Goal: Book appointment/travel/reservation

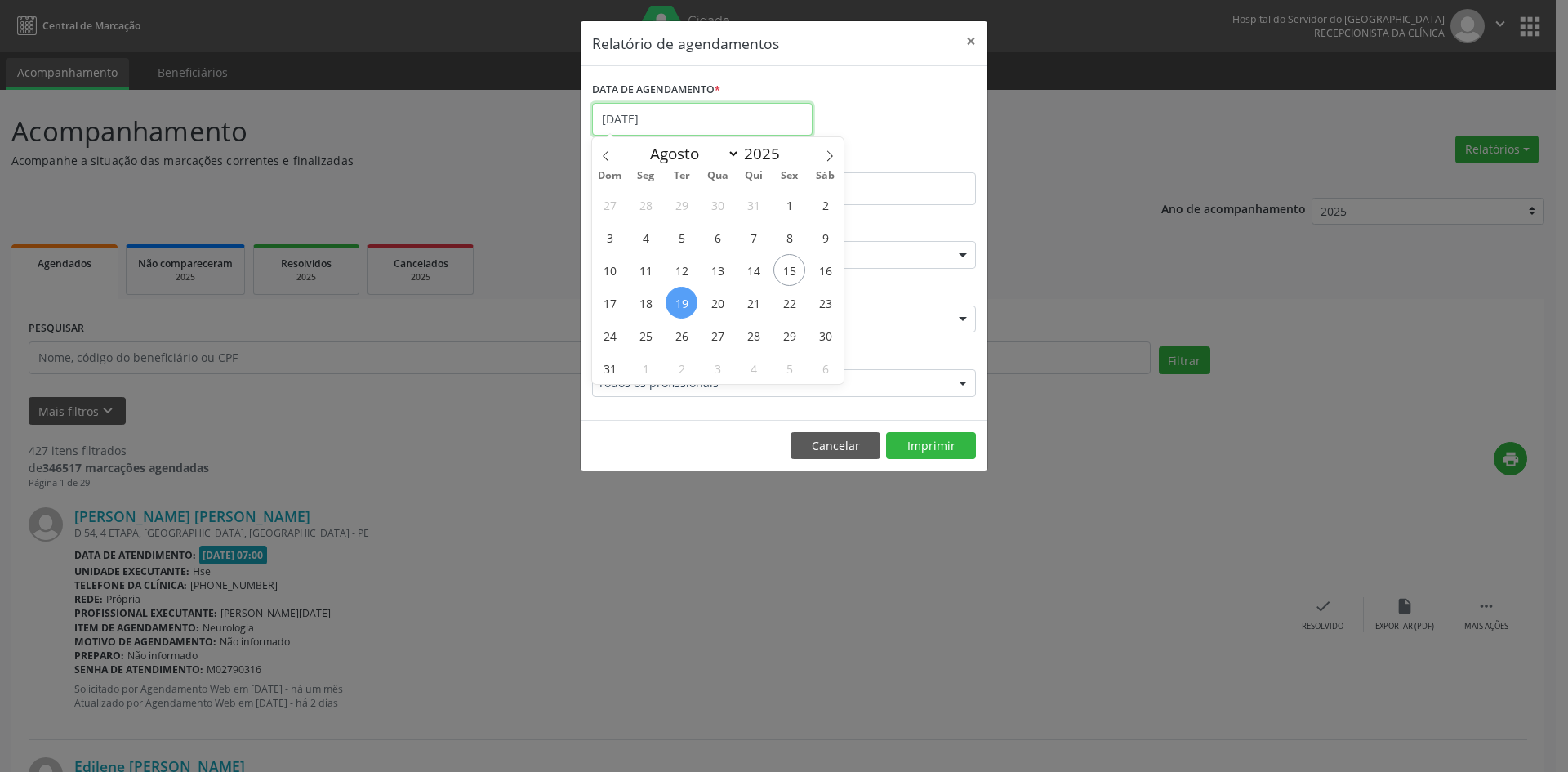
click at [706, 119] on input "[DATE]" at bounding box center [703, 118] width 221 height 33
click at [828, 149] on span at bounding box center [830, 151] width 28 height 28
select select "8"
click at [645, 203] on span "1" at bounding box center [646, 204] width 32 height 32
type input "[DATE]"
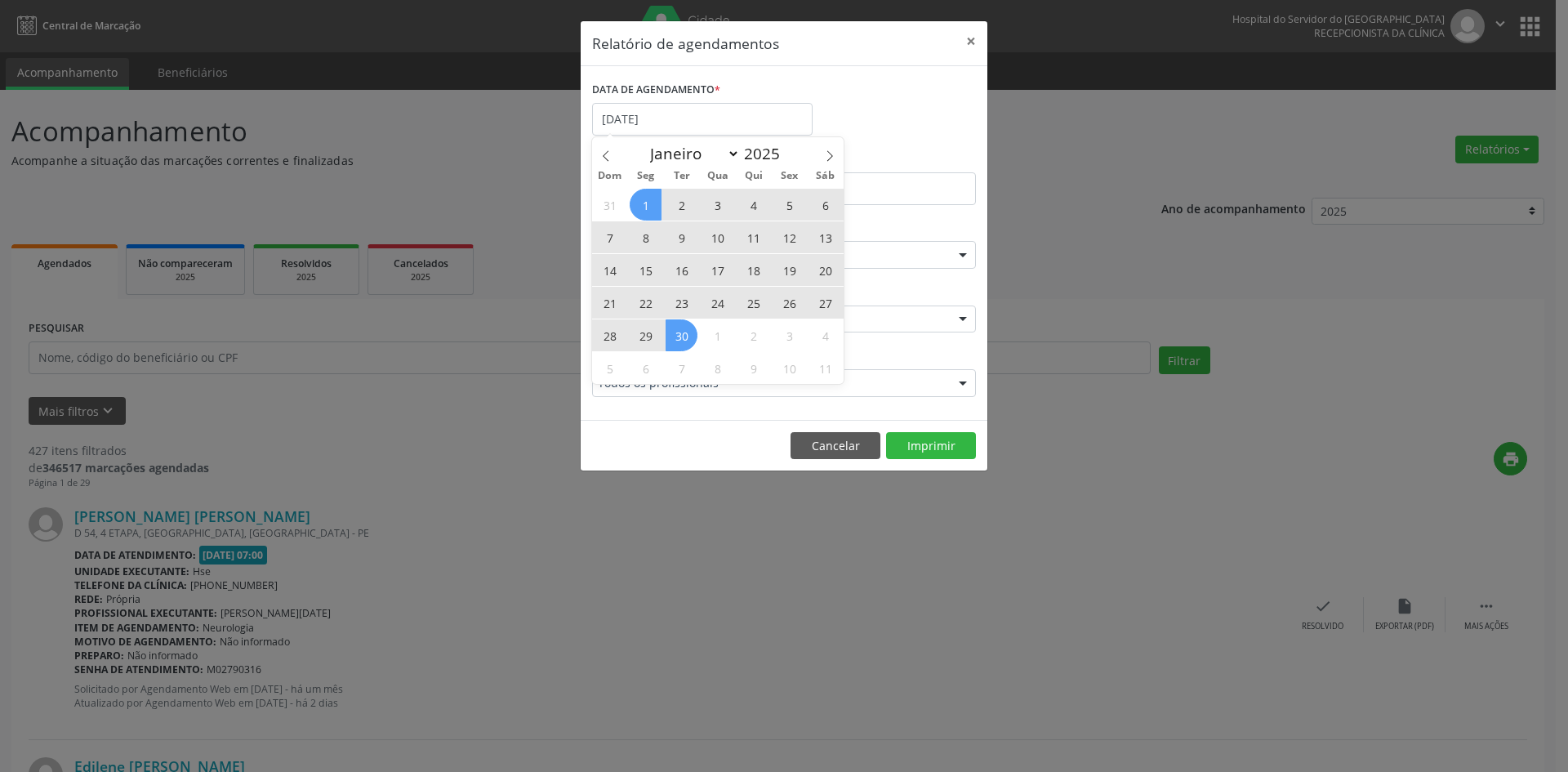
drag, startPoint x: 645, startPoint y: 203, endPoint x: 672, endPoint y: 341, distance: 140.6
click at [672, 341] on div "31 1 2 3 4 5 6 7 8 9 10 11 12 13 14 15 16 17 18 19 20 21 22 23 24 25 26 27 28 2…" at bounding box center [717, 286] width 251 height 196
click at [672, 341] on span "30" at bounding box center [681, 335] width 32 height 32
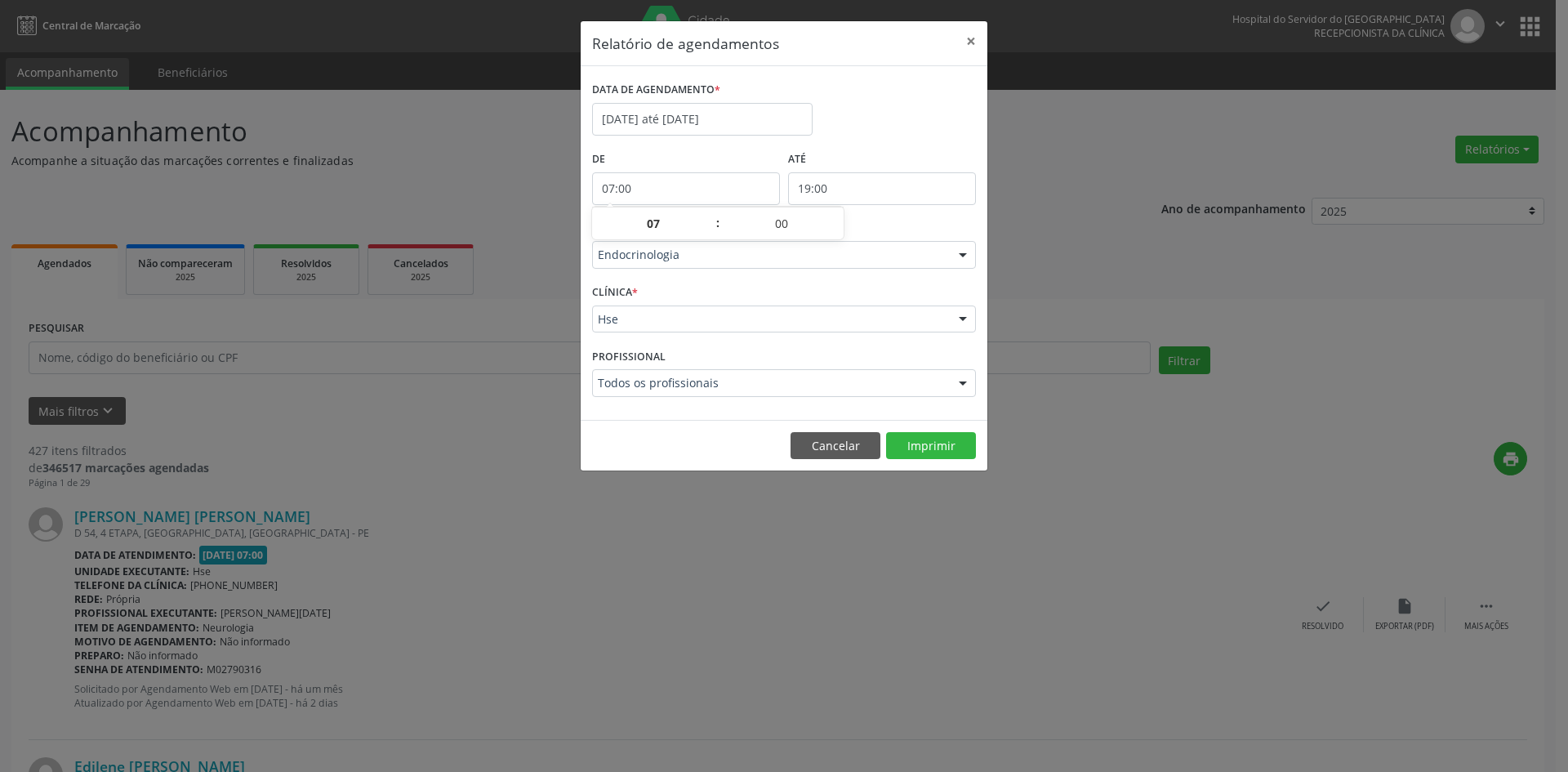
click at [641, 188] on input "07:00" at bounding box center [686, 188] width 188 height 33
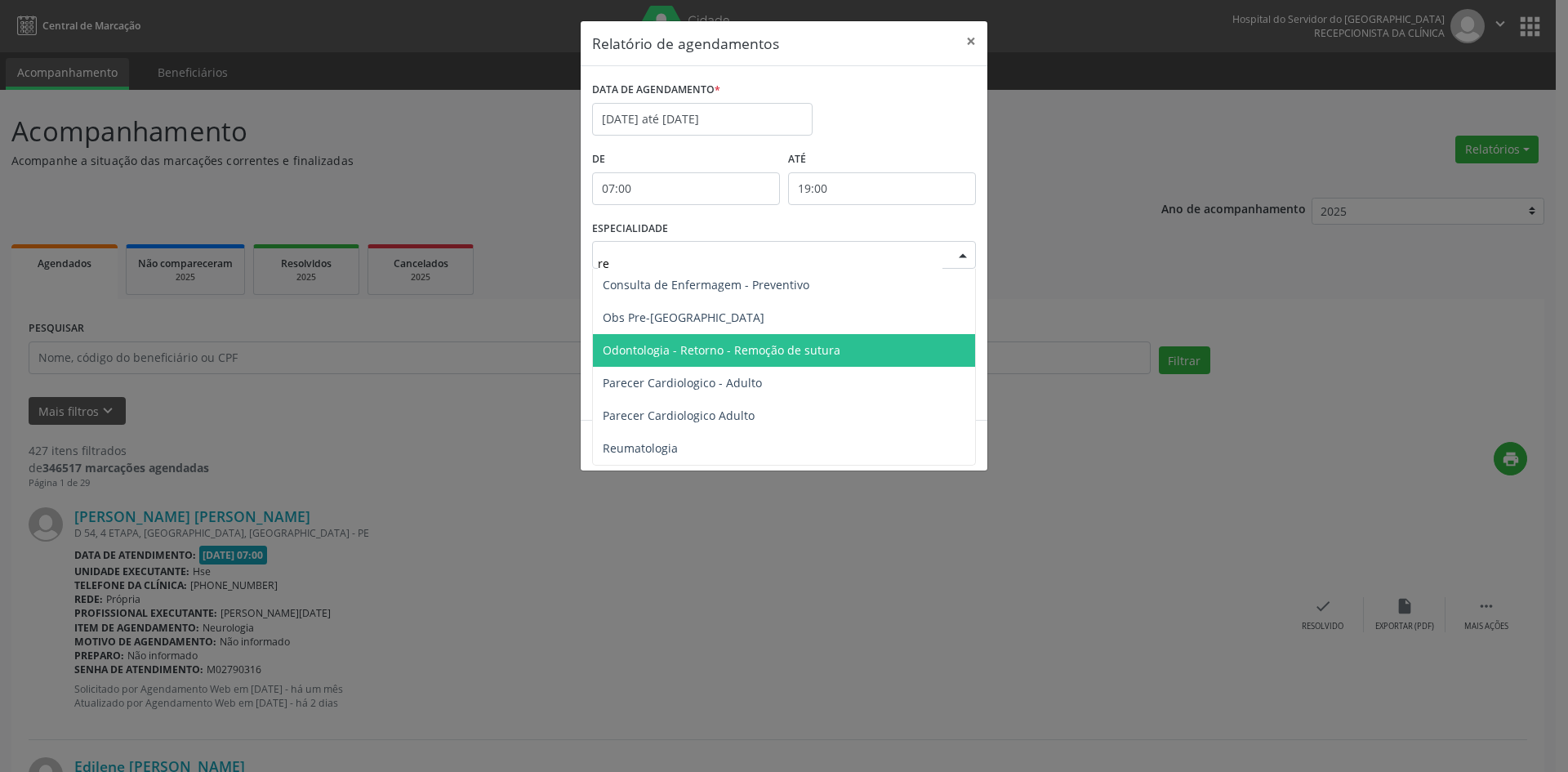
type input "reu"
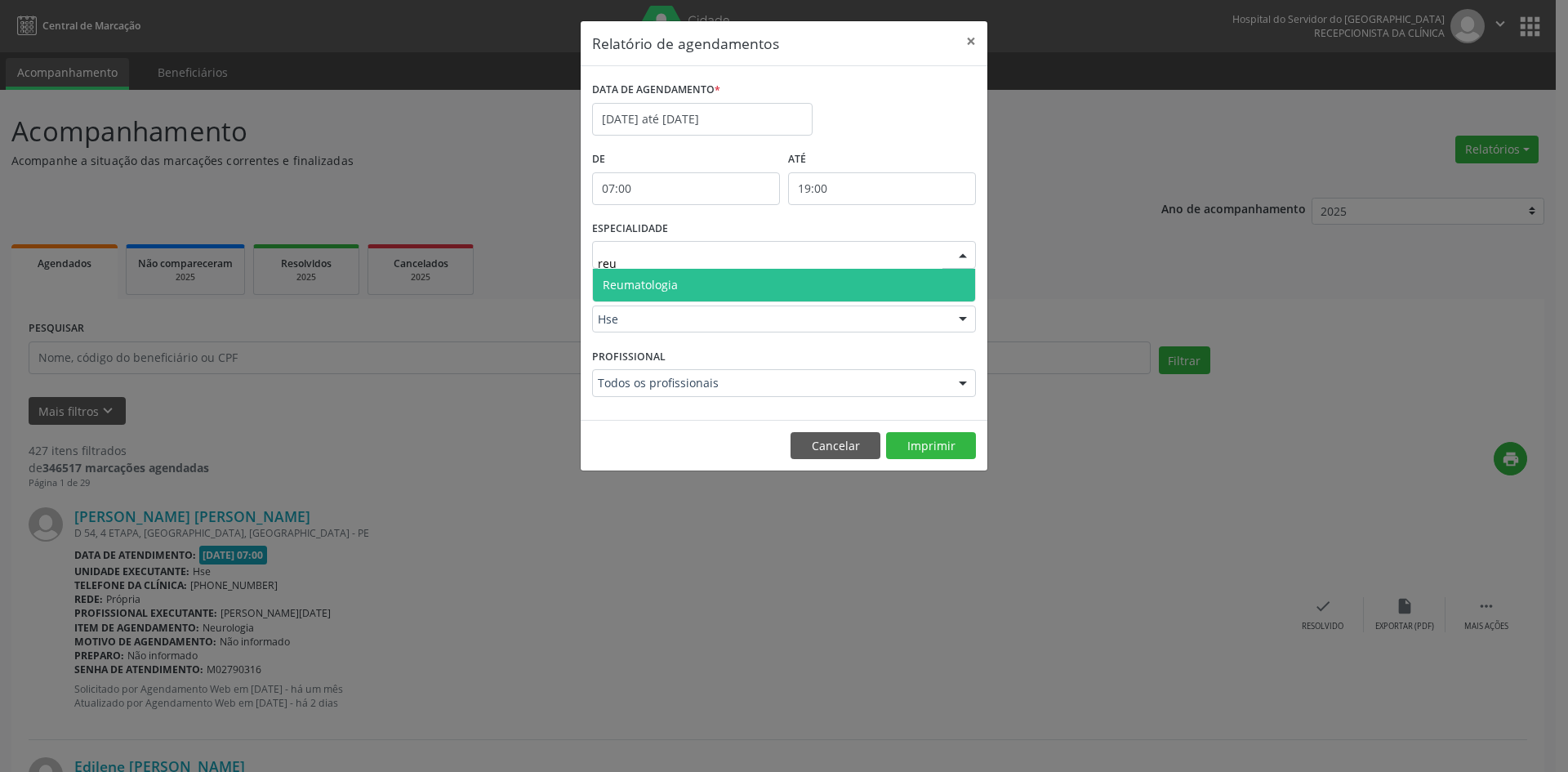
click at [635, 278] on span "Reumatologia" at bounding box center [641, 285] width 75 height 16
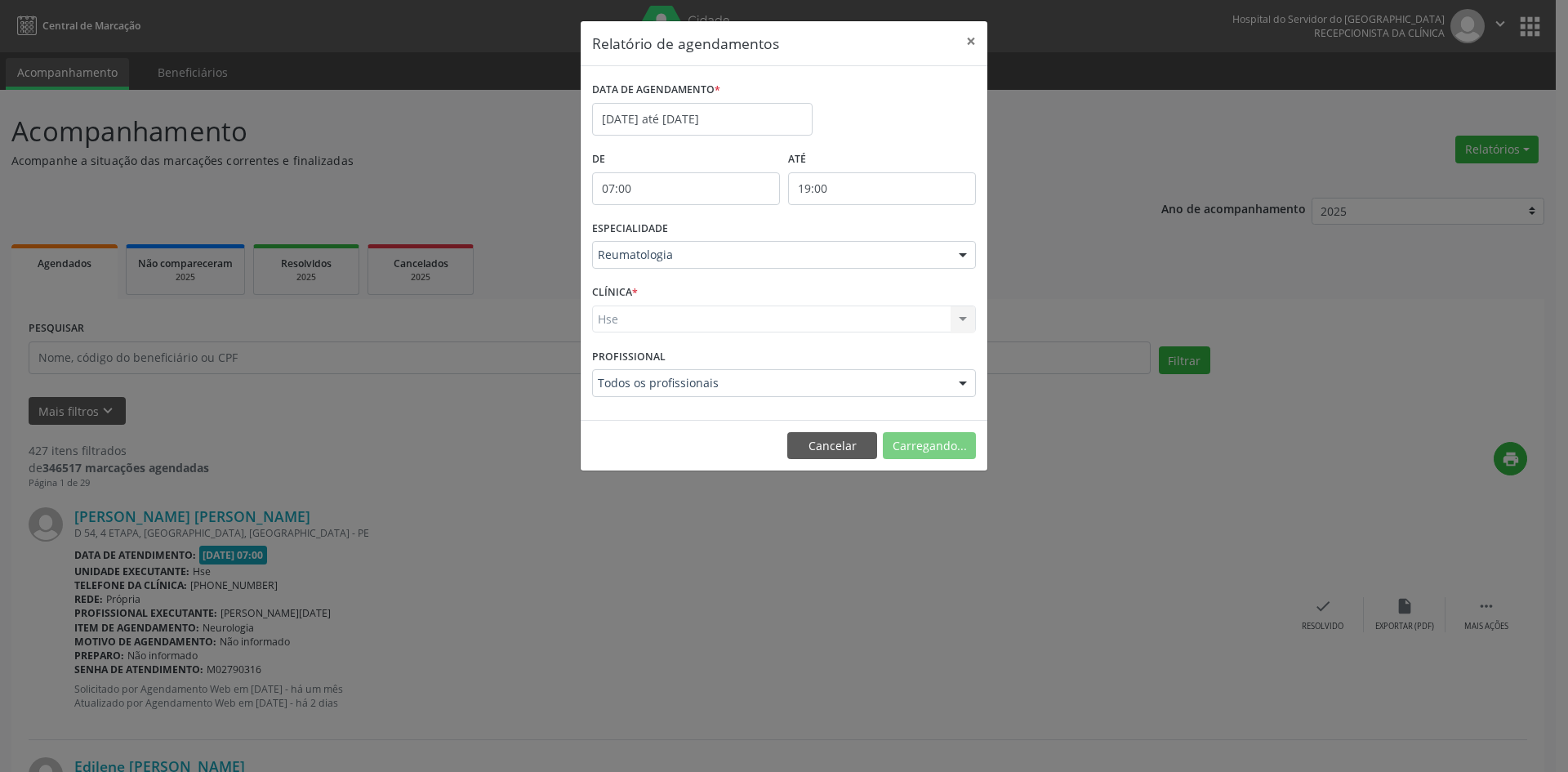
click at [620, 318] on div "Hse Hse Nenhum resultado encontrado para: " " Não há nenhuma opção para ser exi…" at bounding box center [784, 319] width 384 height 28
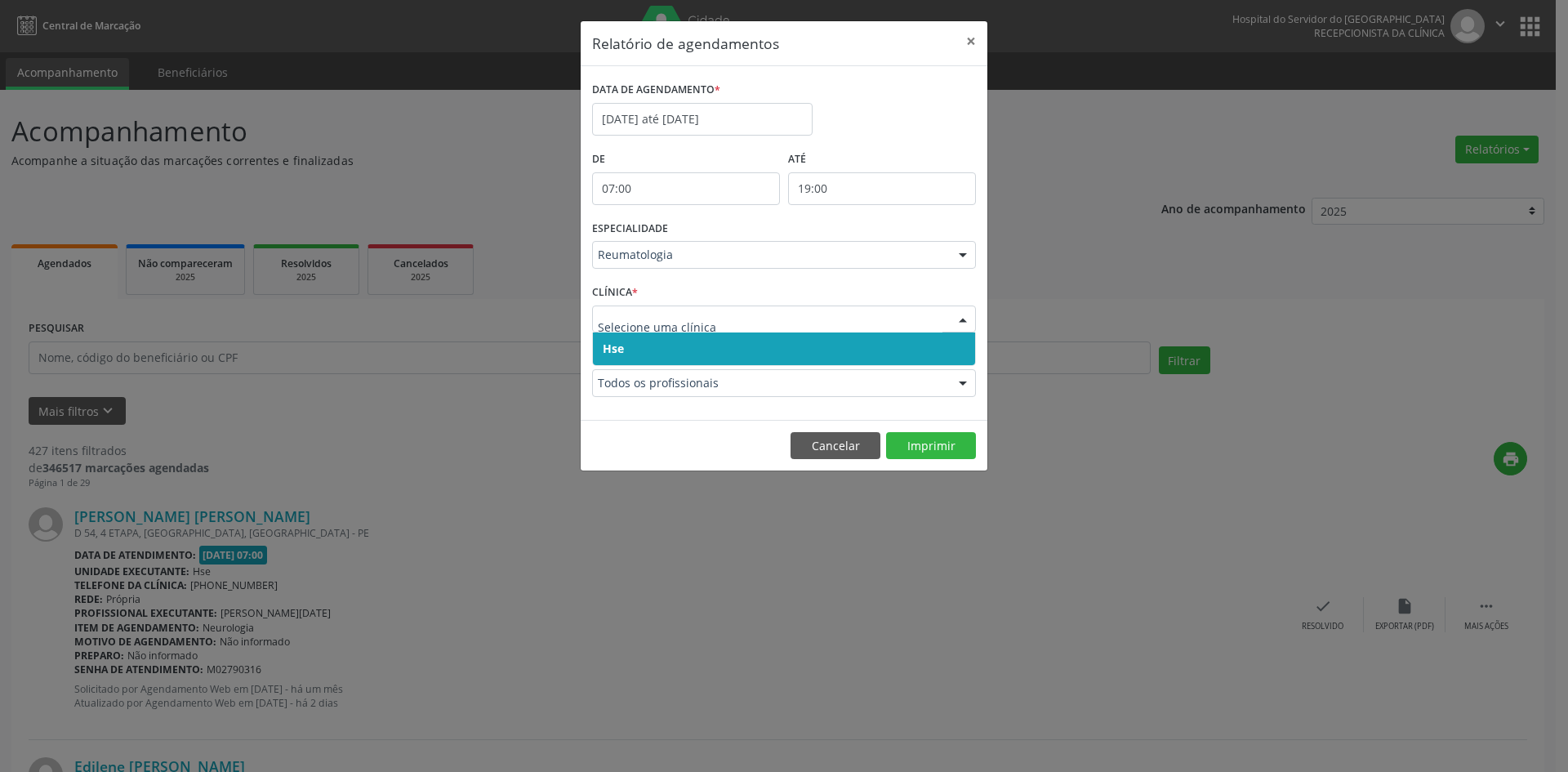
click at [618, 350] on span "Hse" at bounding box center [614, 349] width 22 height 16
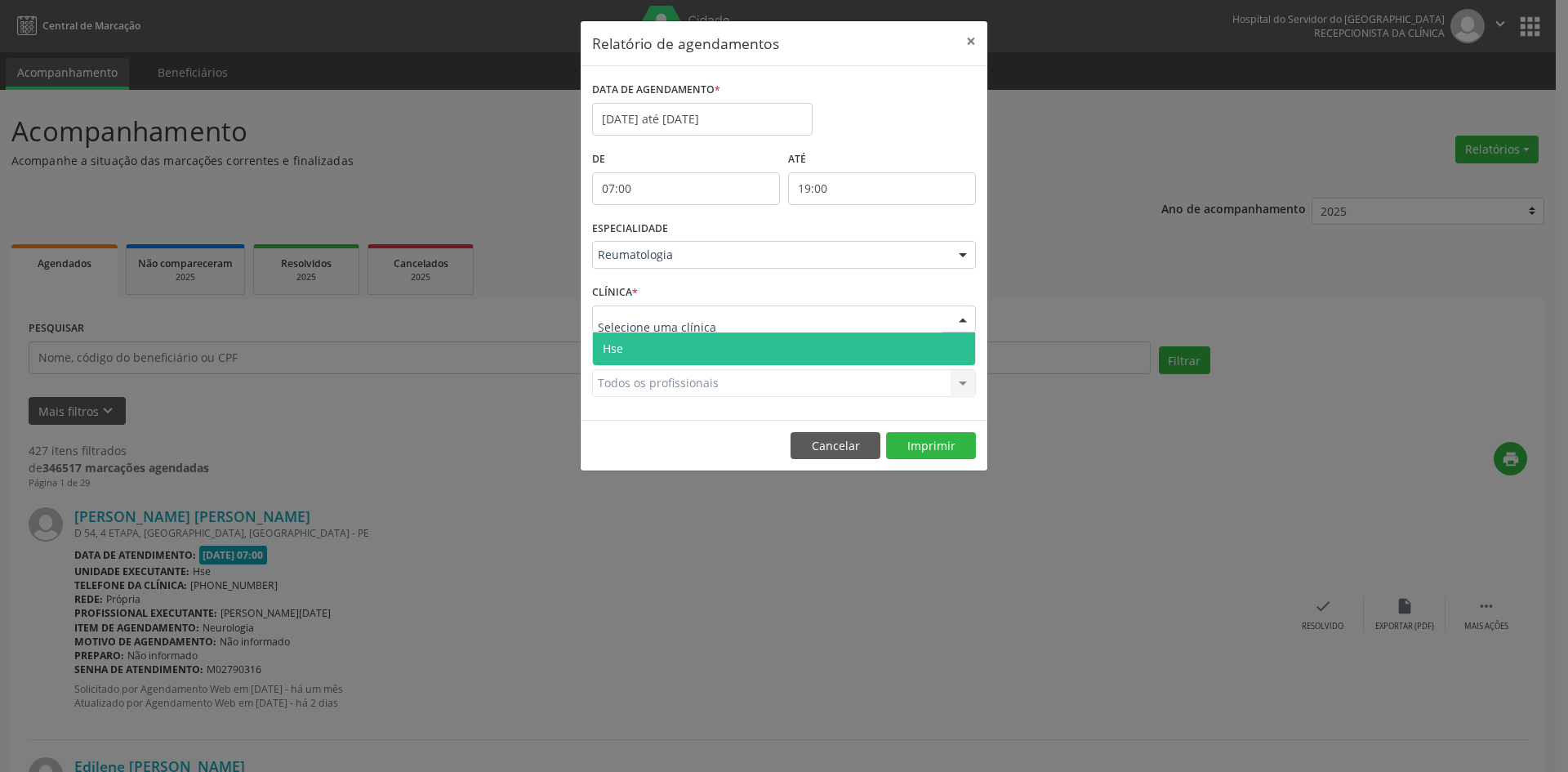
click at [605, 348] on span "Hse" at bounding box center [613, 349] width 21 height 16
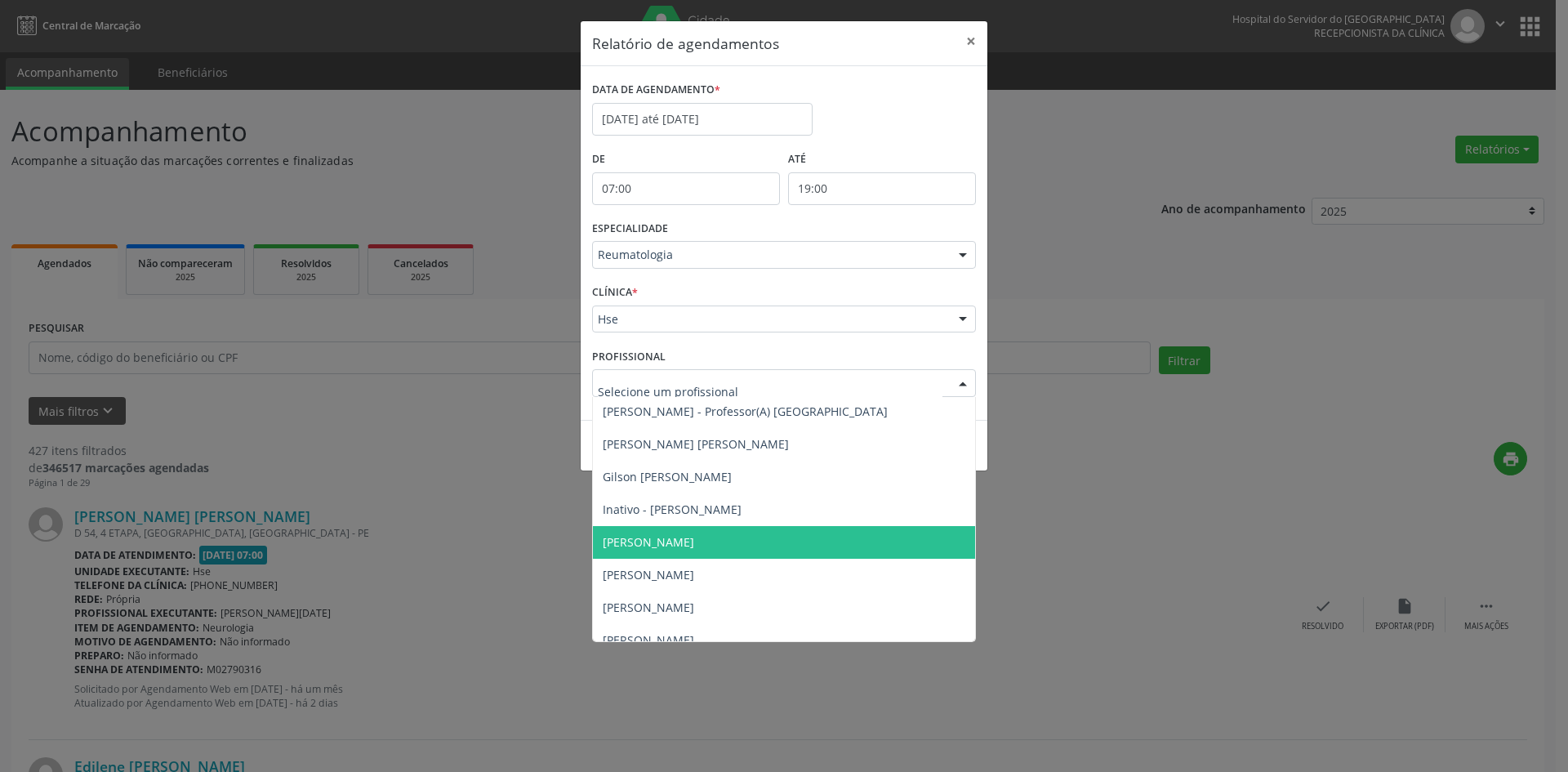
scroll to position [50, 0]
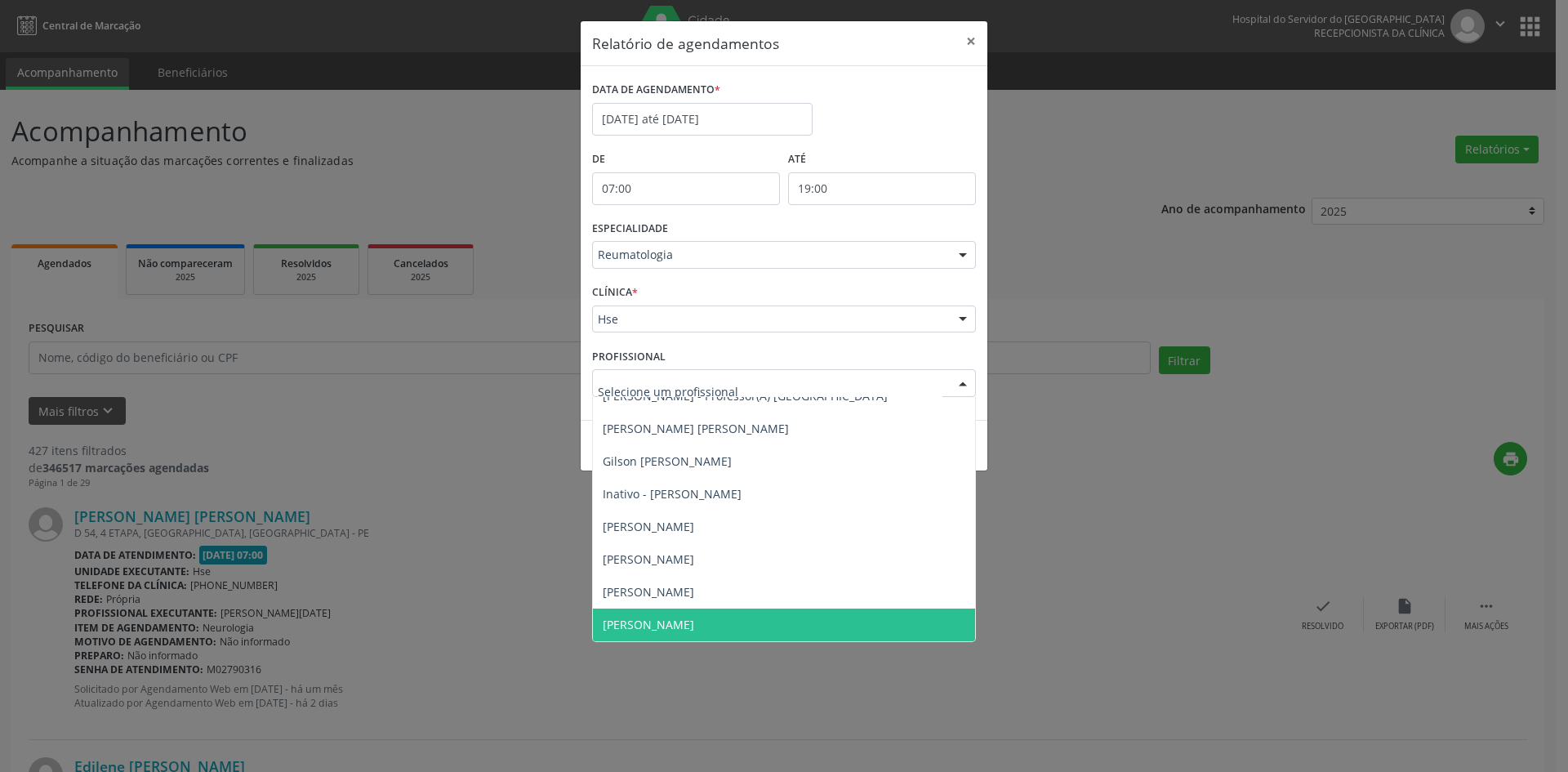
click at [685, 627] on span "[PERSON_NAME]" at bounding box center [648, 625] width 92 height 16
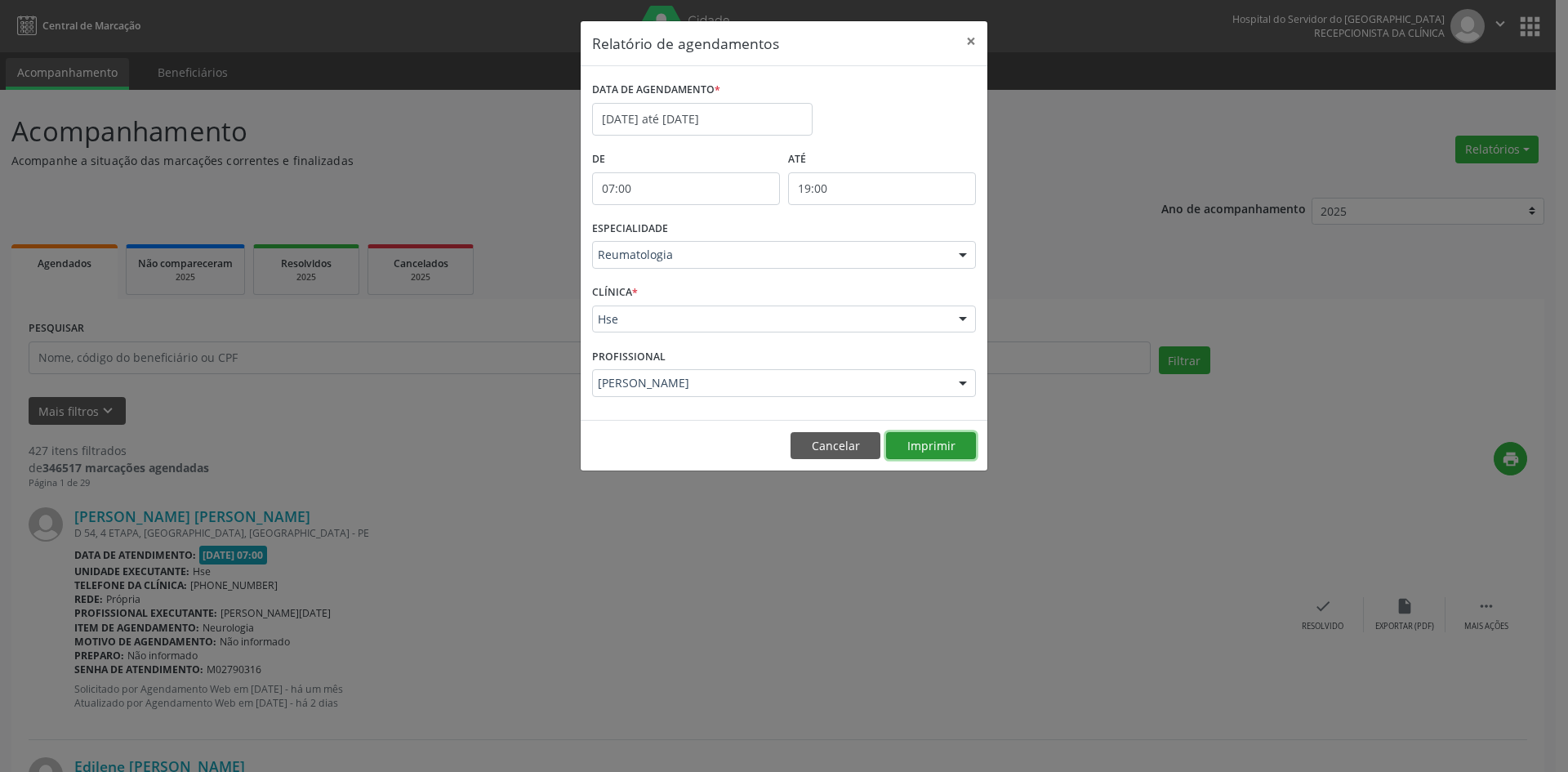
click at [933, 443] on button "Imprimir" at bounding box center [930, 446] width 90 height 28
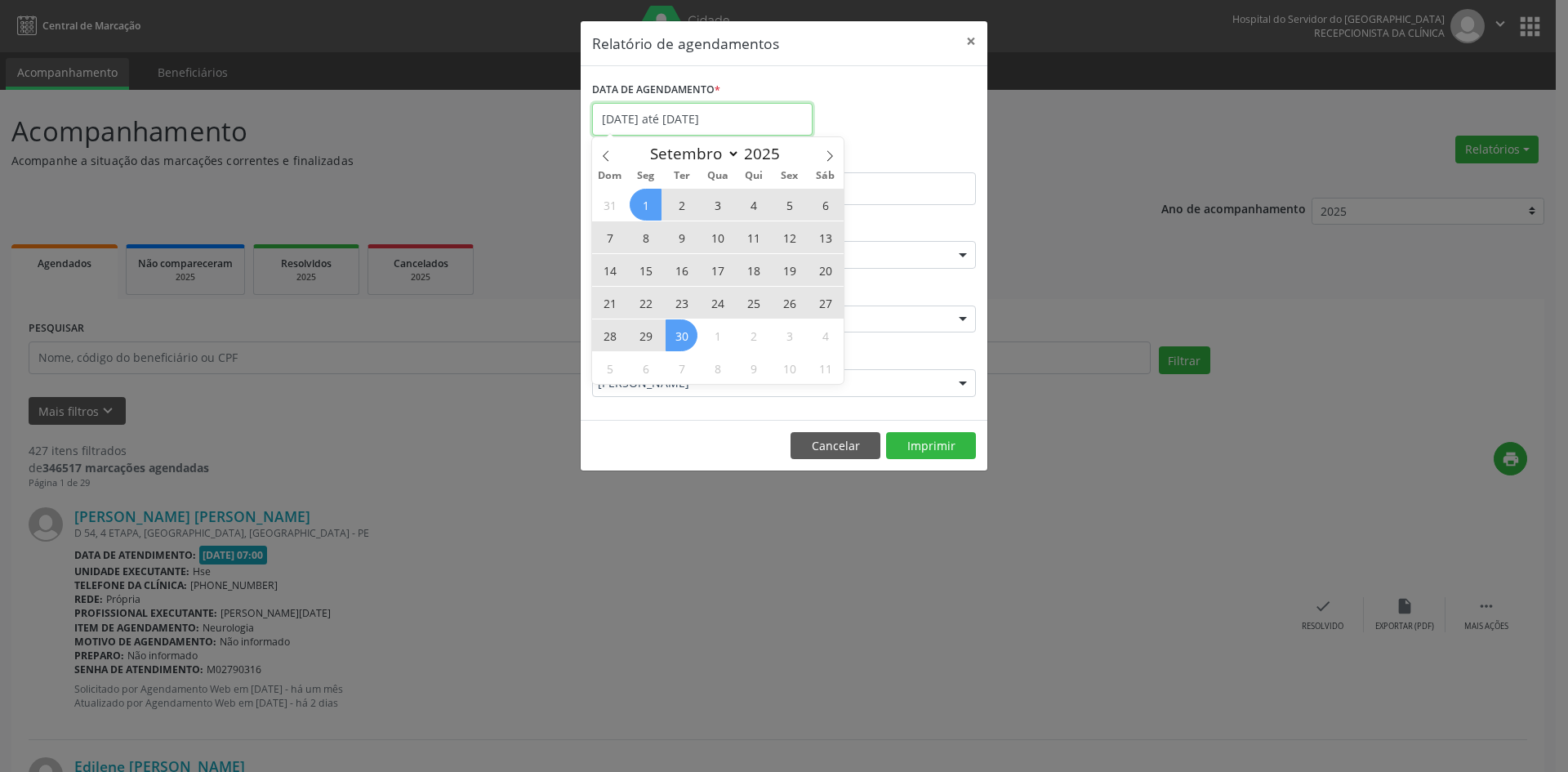
click at [644, 106] on input "[DATE] até [DATE]" at bounding box center [703, 118] width 221 height 33
click at [604, 155] on icon at bounding box center [606, 156] width 6 height 11
select select "7"
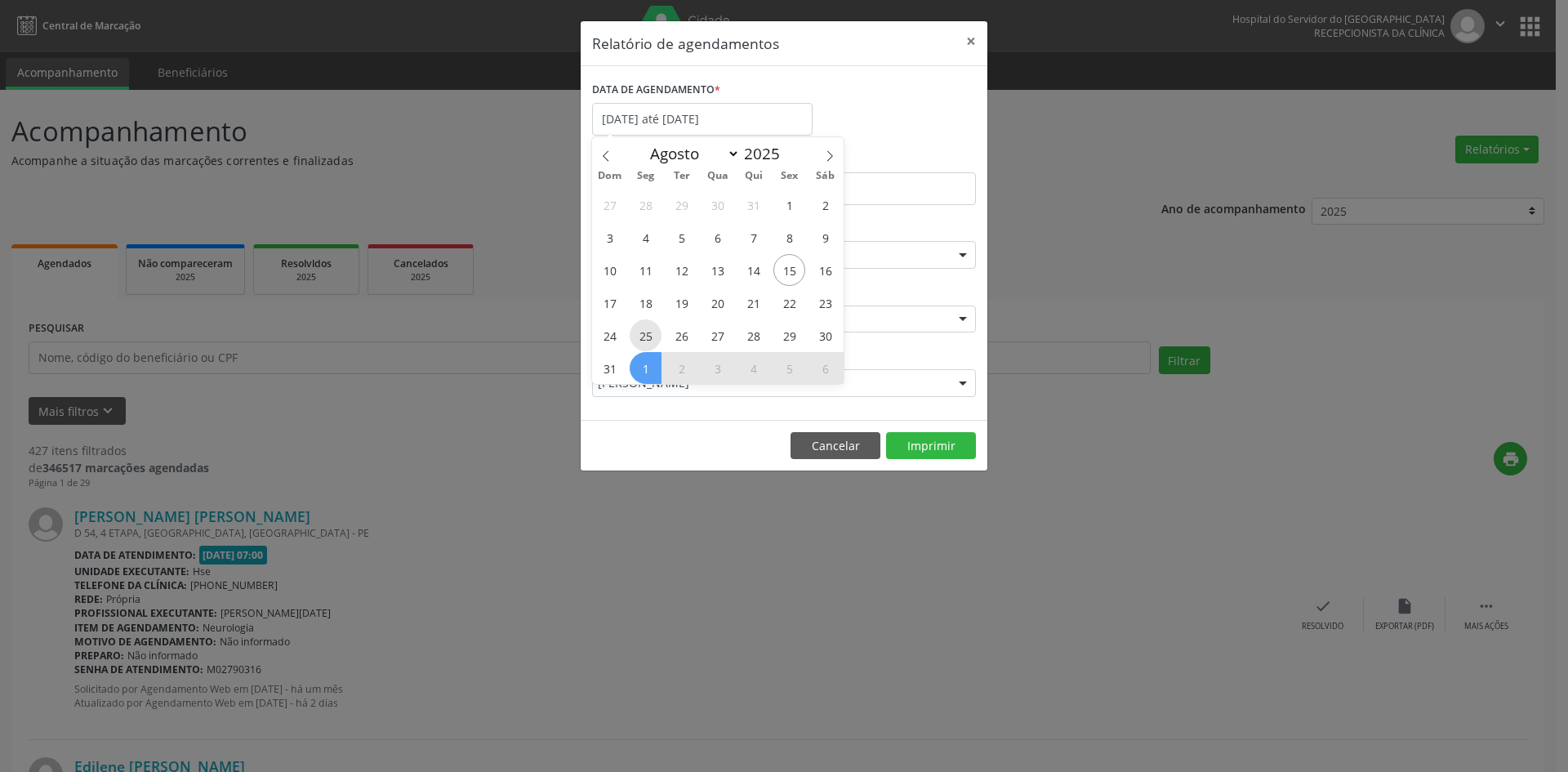
click at [640, 336] on span "25" at bounding box center [646, 335] width 32 height 32
type input "[DATE]"
click at [640, 336] on span "25" at bounding box center [646, 335] width 32 height 32
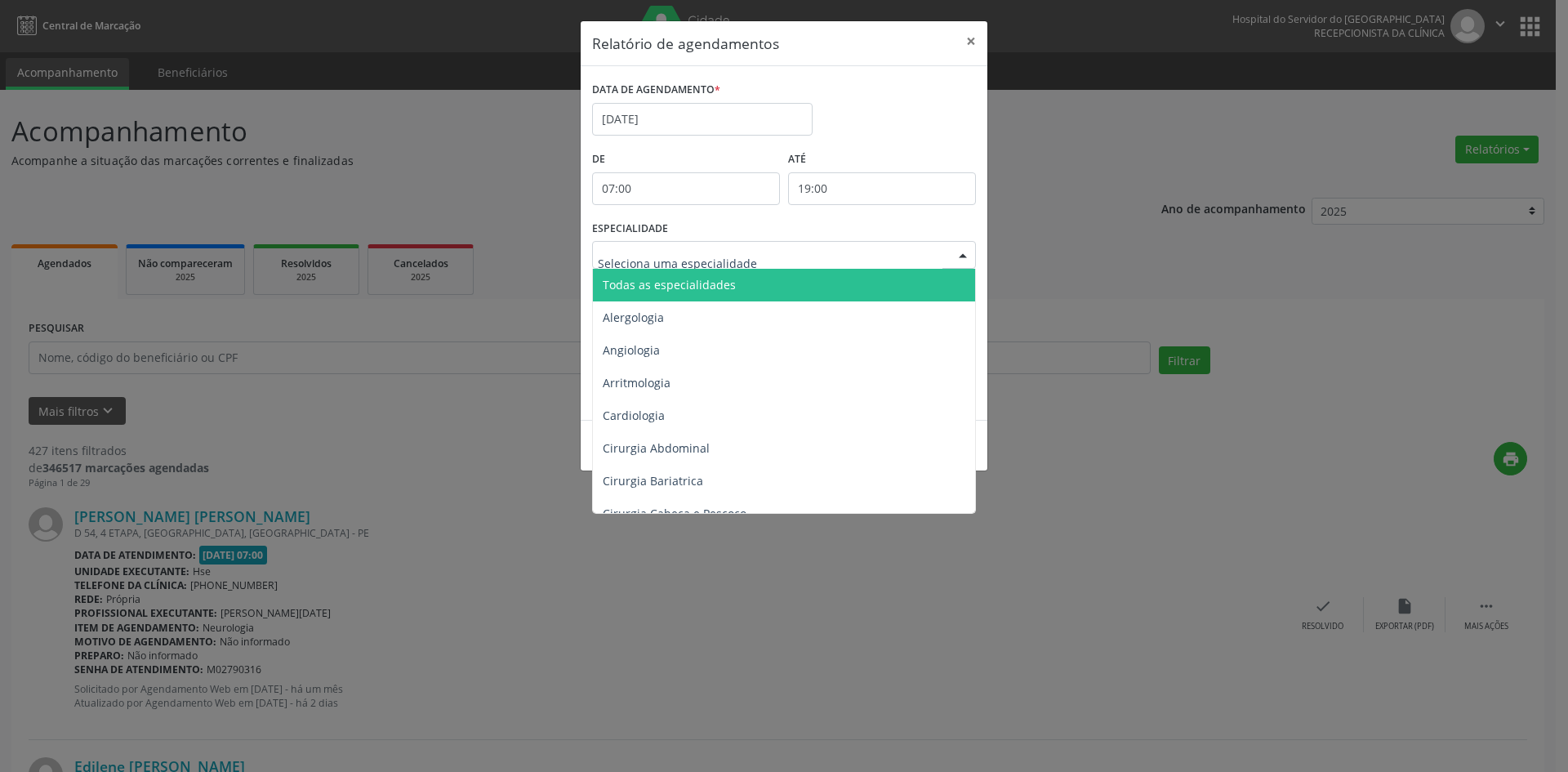
click at [964, 257] on div at bounding box center [963, 255] width 25 height 28
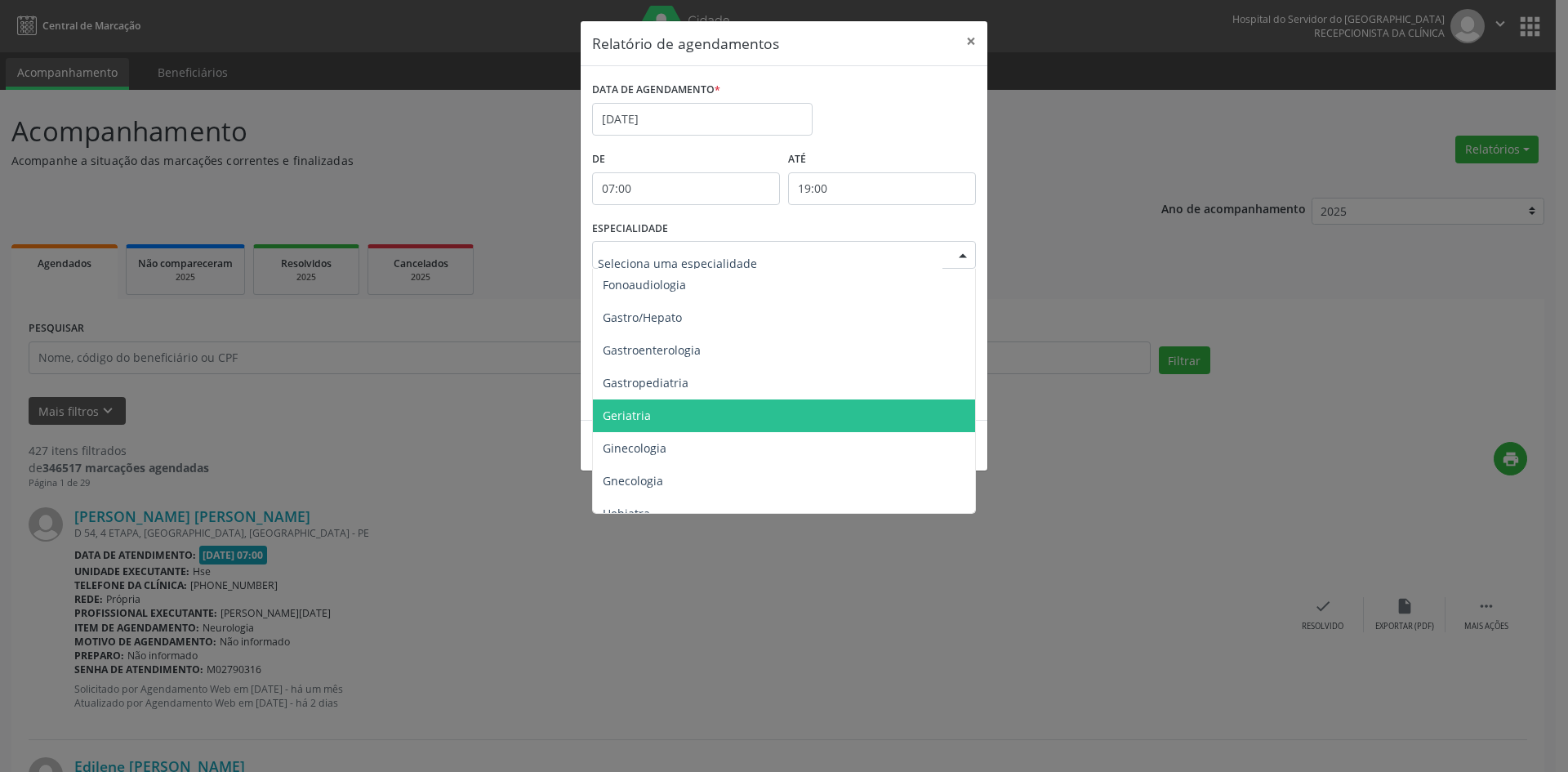
scroll to position [899, 0]
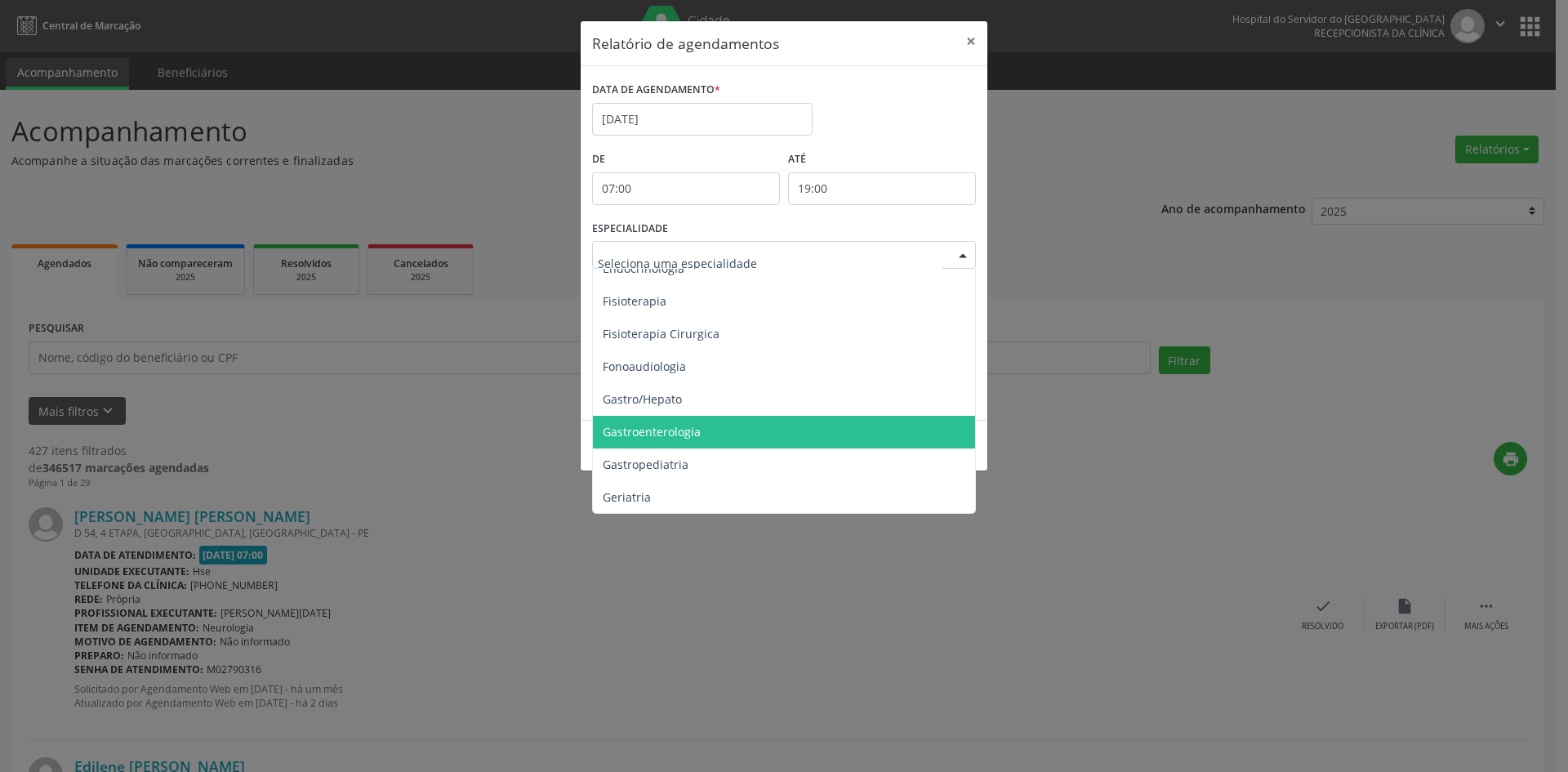
click at [656, 433] on span "Gastroenterologia" at bounding box center [651, 432] width 98 height 16
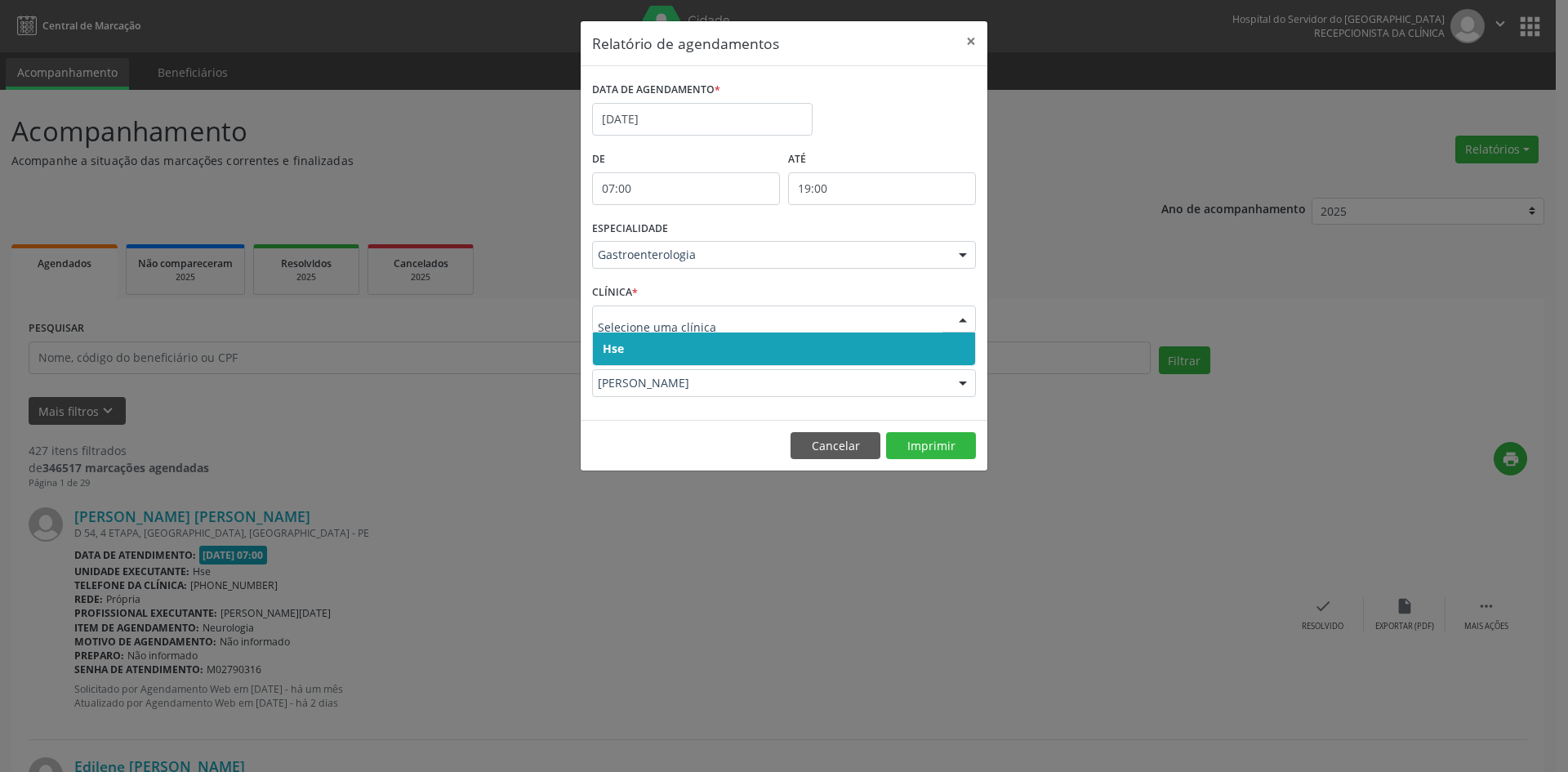
click at [612, 350] on span "Hse" at bounding box center [614, 349] width 22 height 16
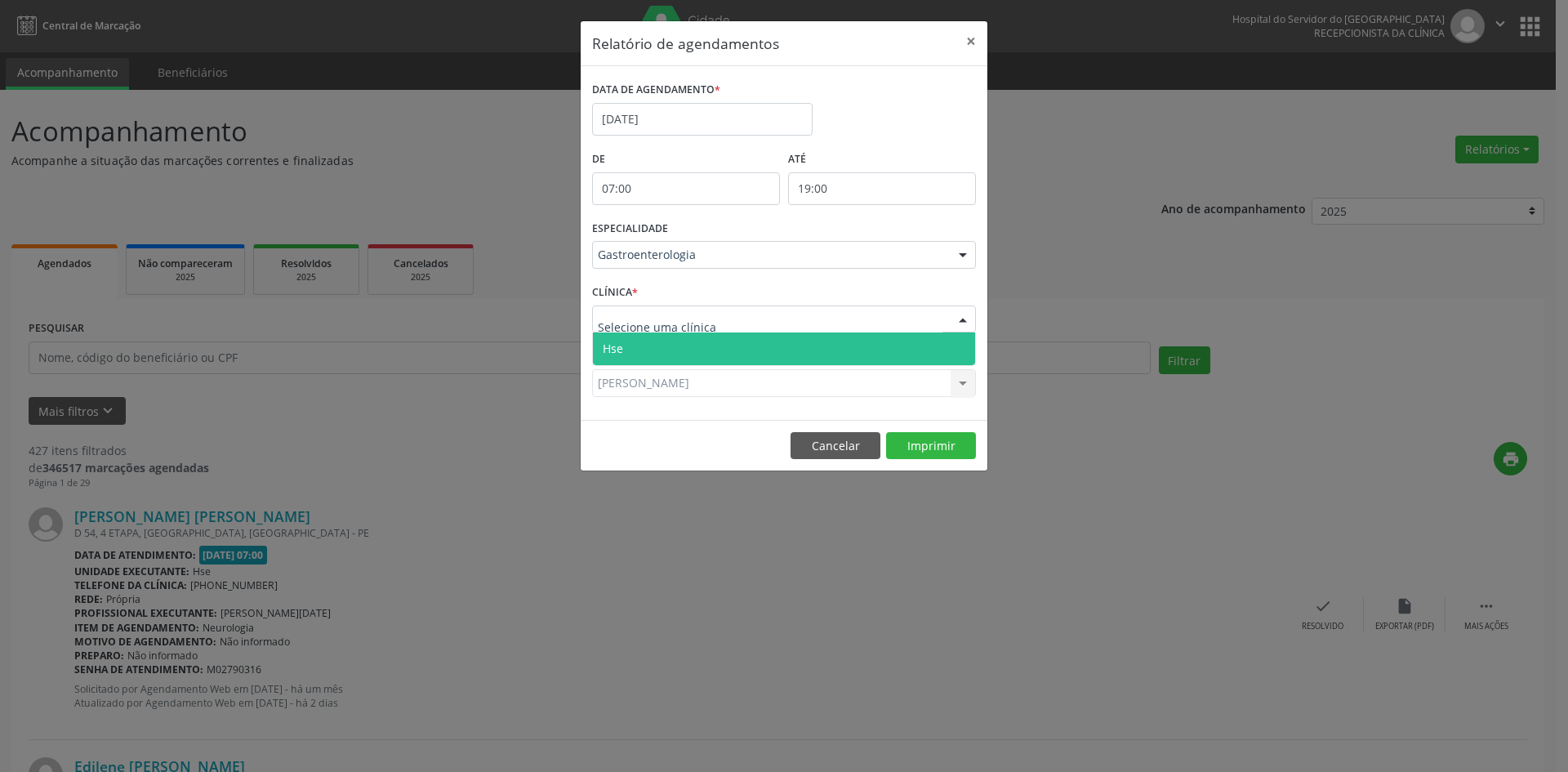
click at [618, 346] on span "Hse" at bounding box center [613, 349] width 21 height 16
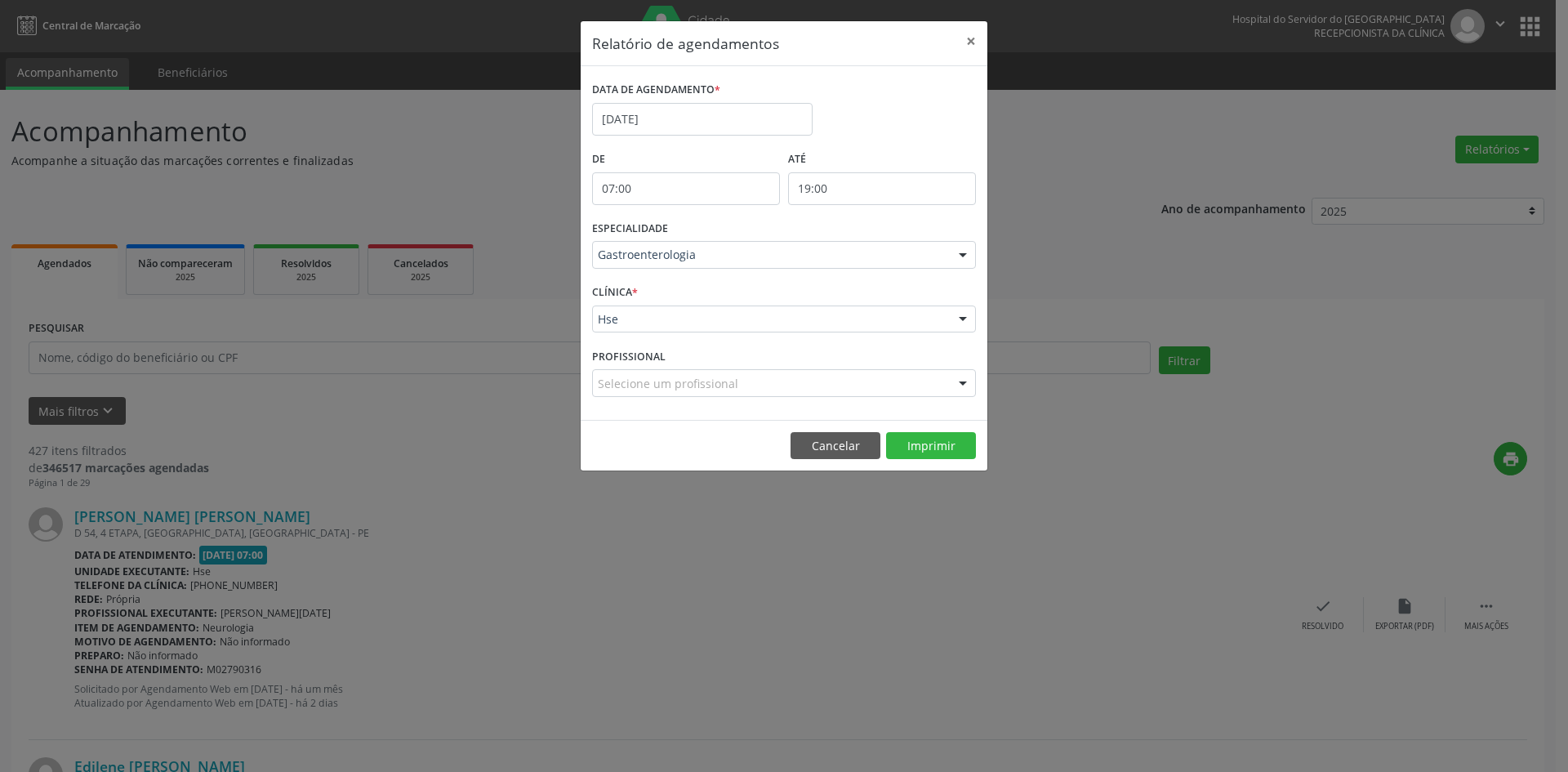
scroll to position [0, 0]
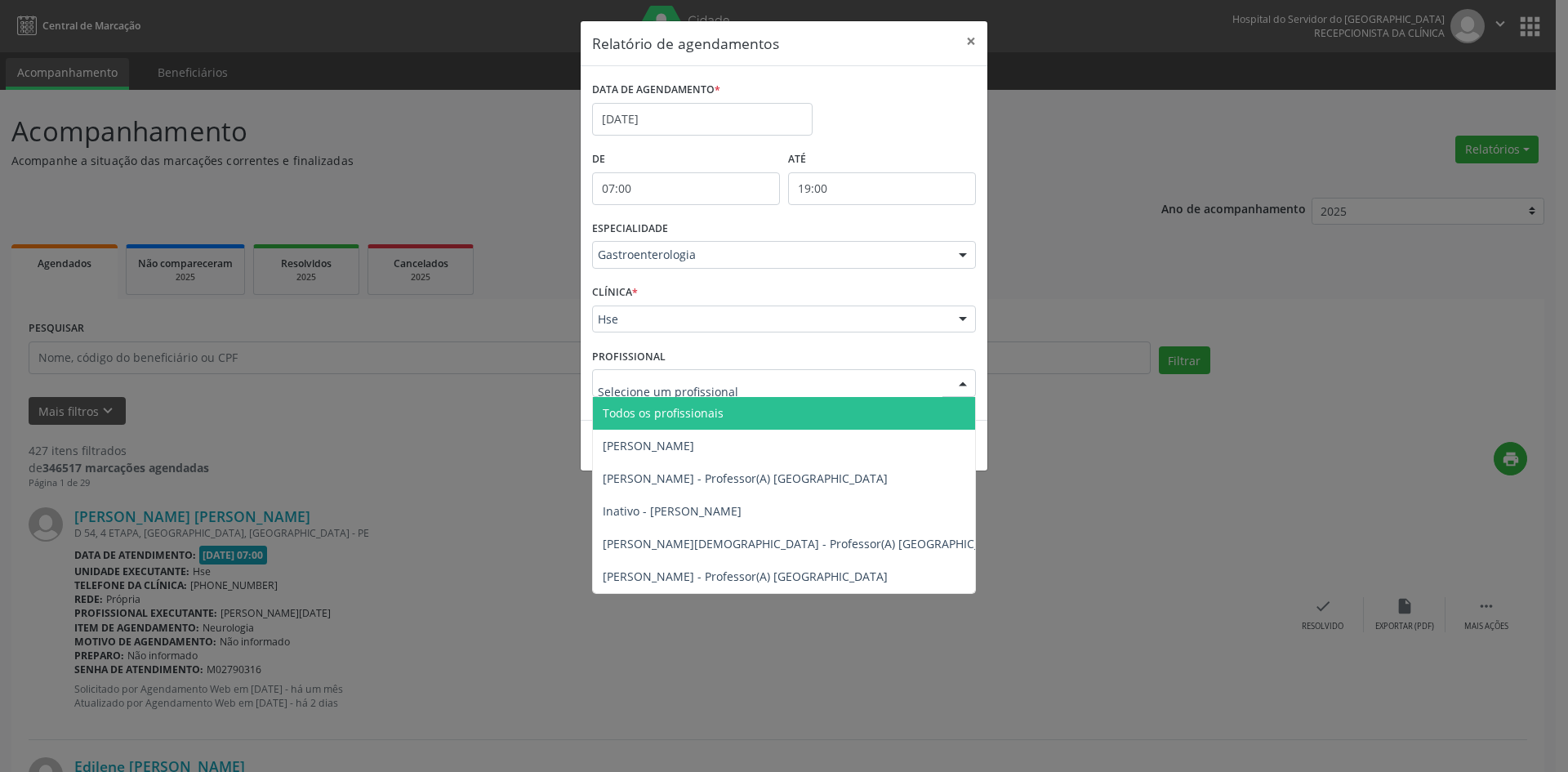
click at [647, 415] on span "Todos os profissionais" at bounding box center [663, 413] width 121 height 16
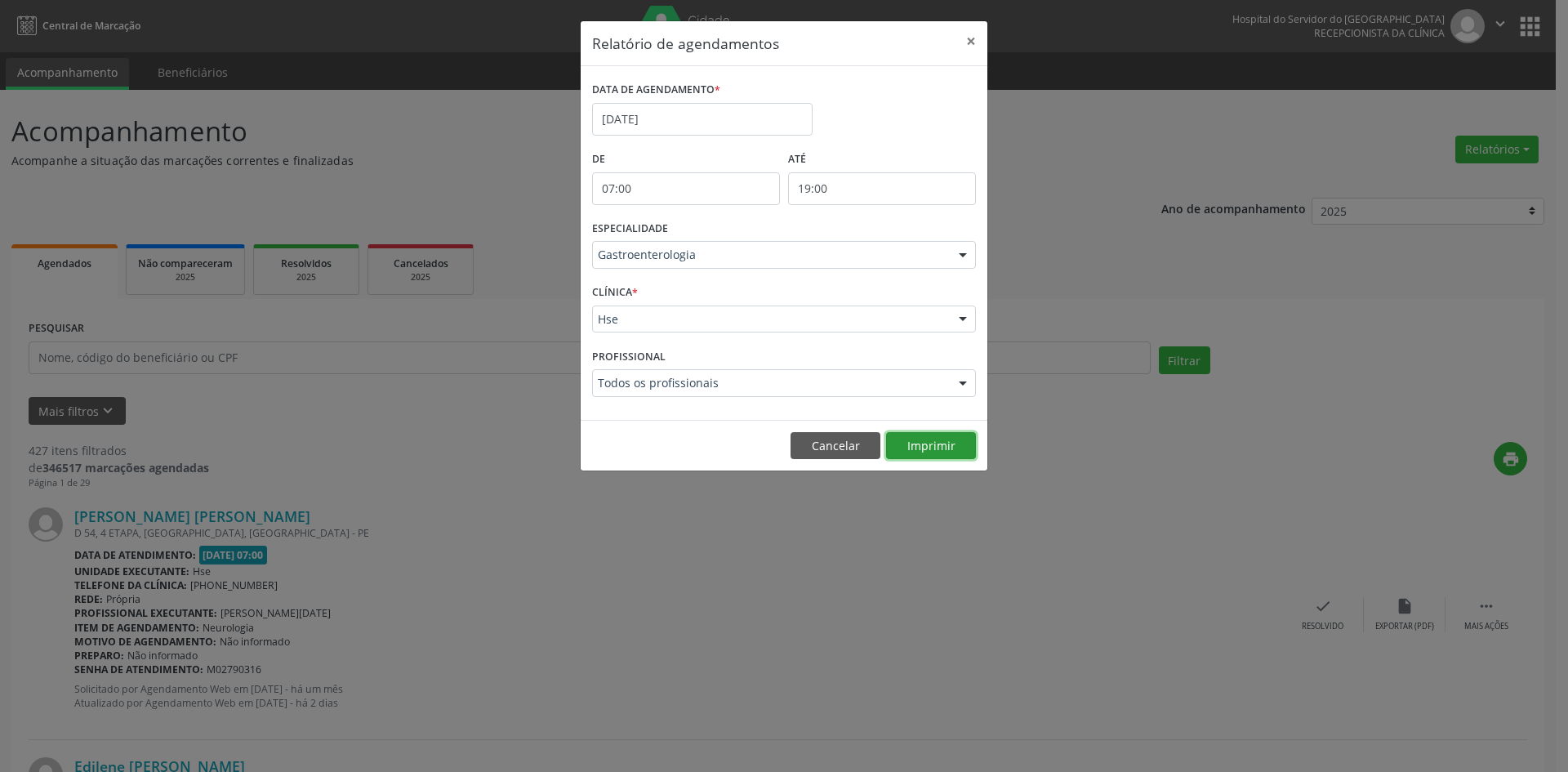
click at [927, 449] on button "Imprimir" at bounding box center [930, 446] width 90 height 28
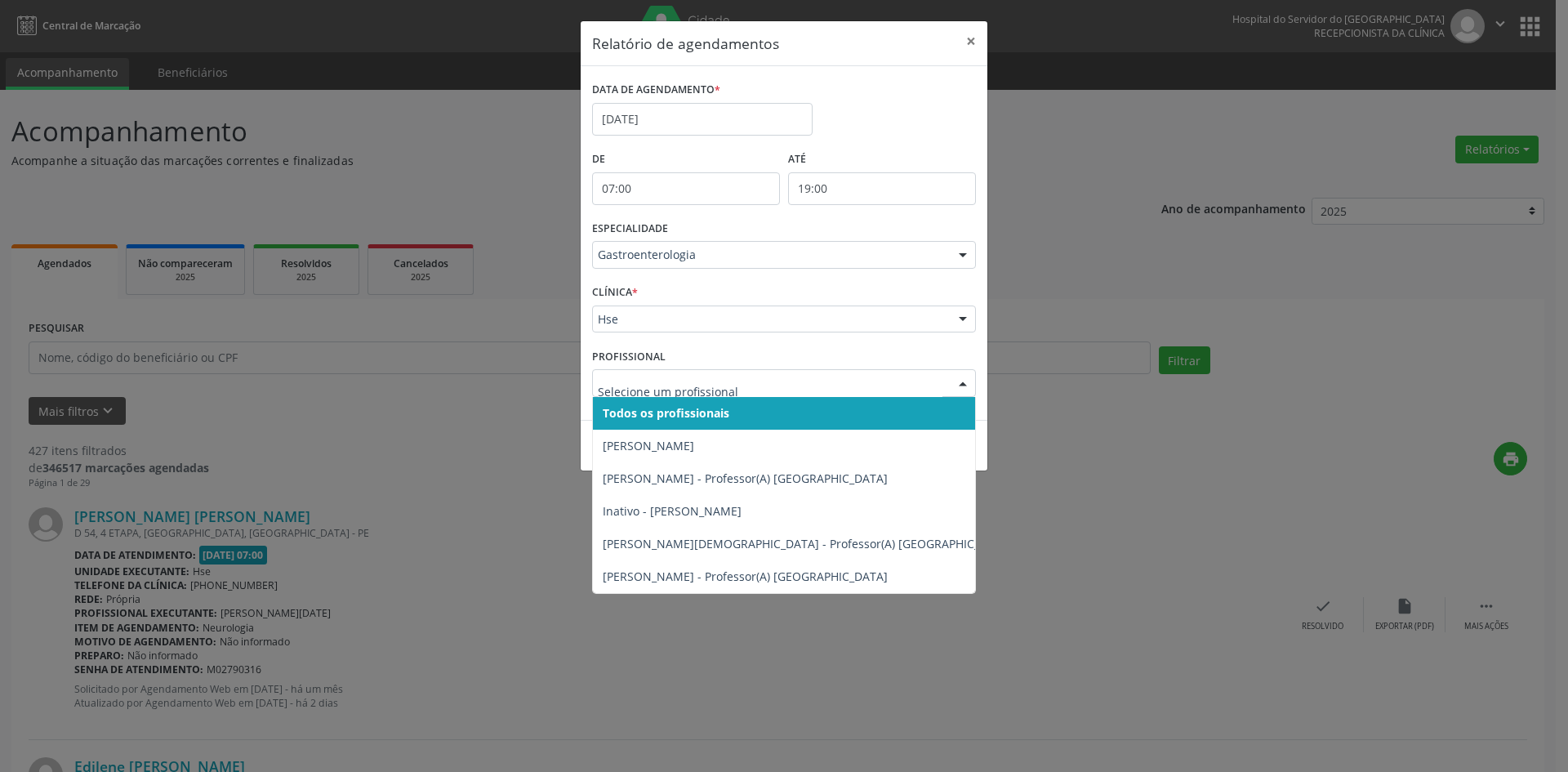
click at [964, 388] on div at bounding box center [963, 384] width 25 height 28
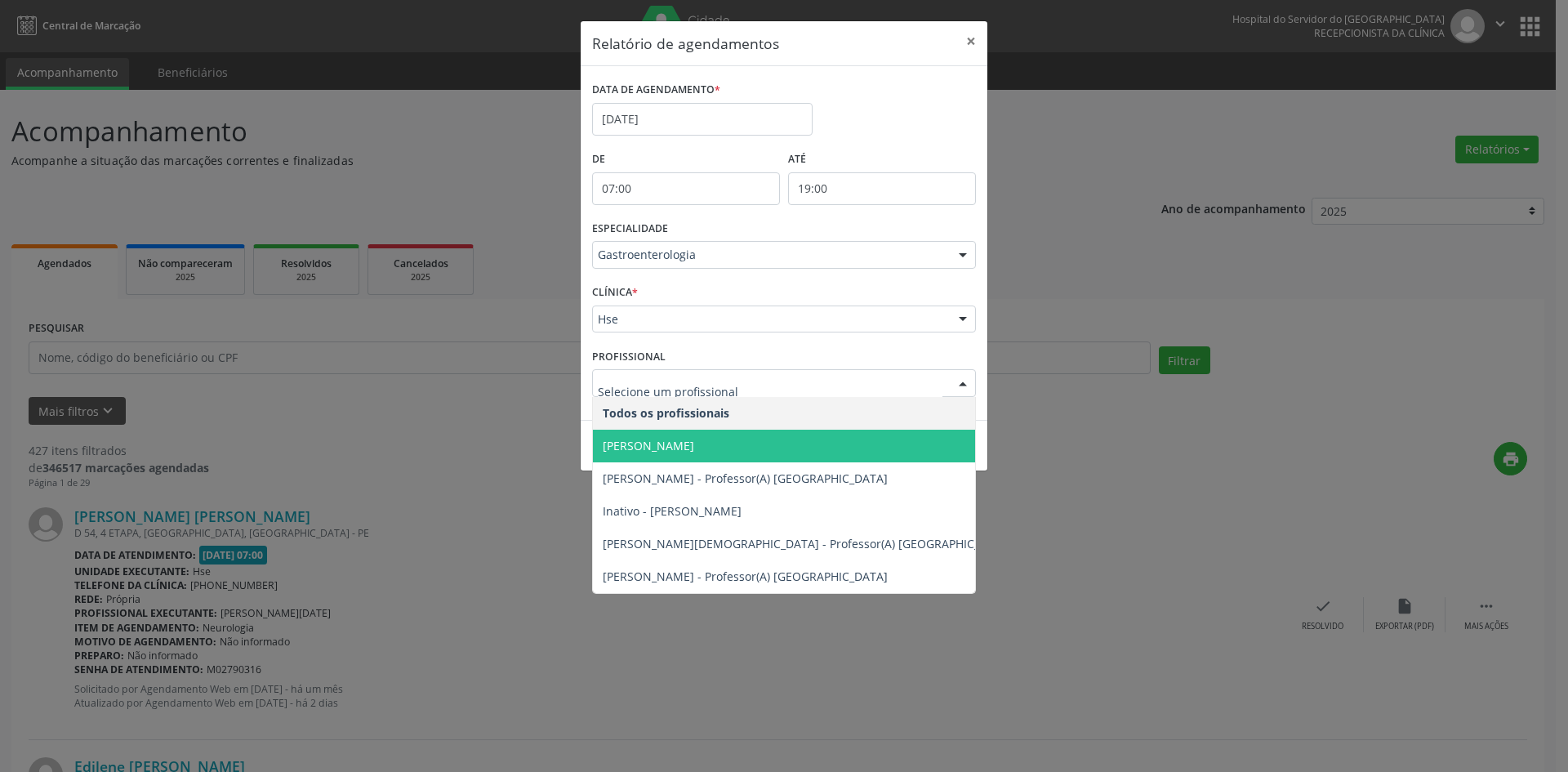
click at [694, 447] on span "[PERSON_NAME]" at bounding box center [648, 446] width 92 height 16
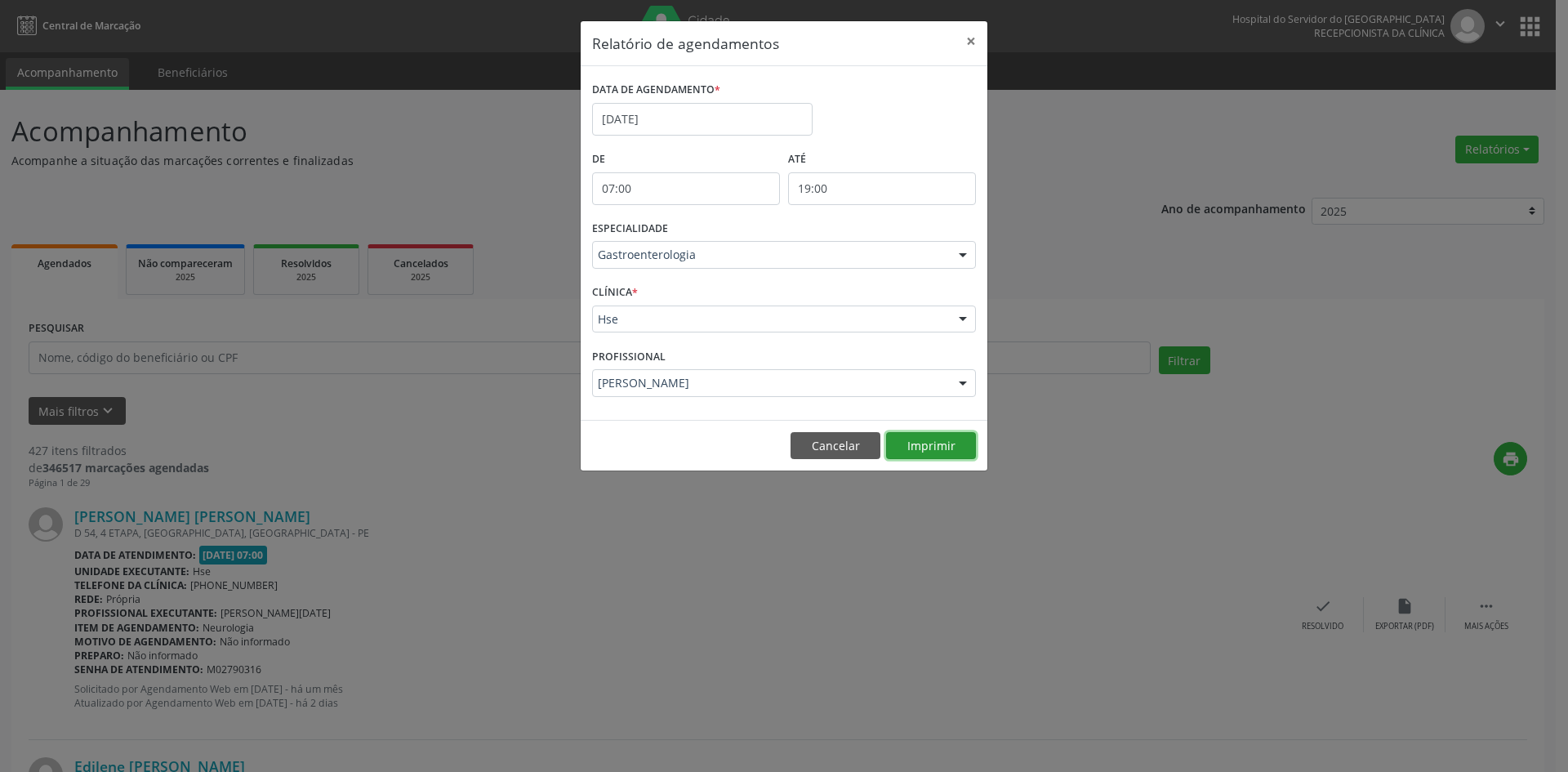
click at [934, 448] on button "Imprimir" at bounding box center [930, 446] width 90 height 28
click at [618, 116] on input "[DATE]" at bounding box center [703, 118] width 221 height 33
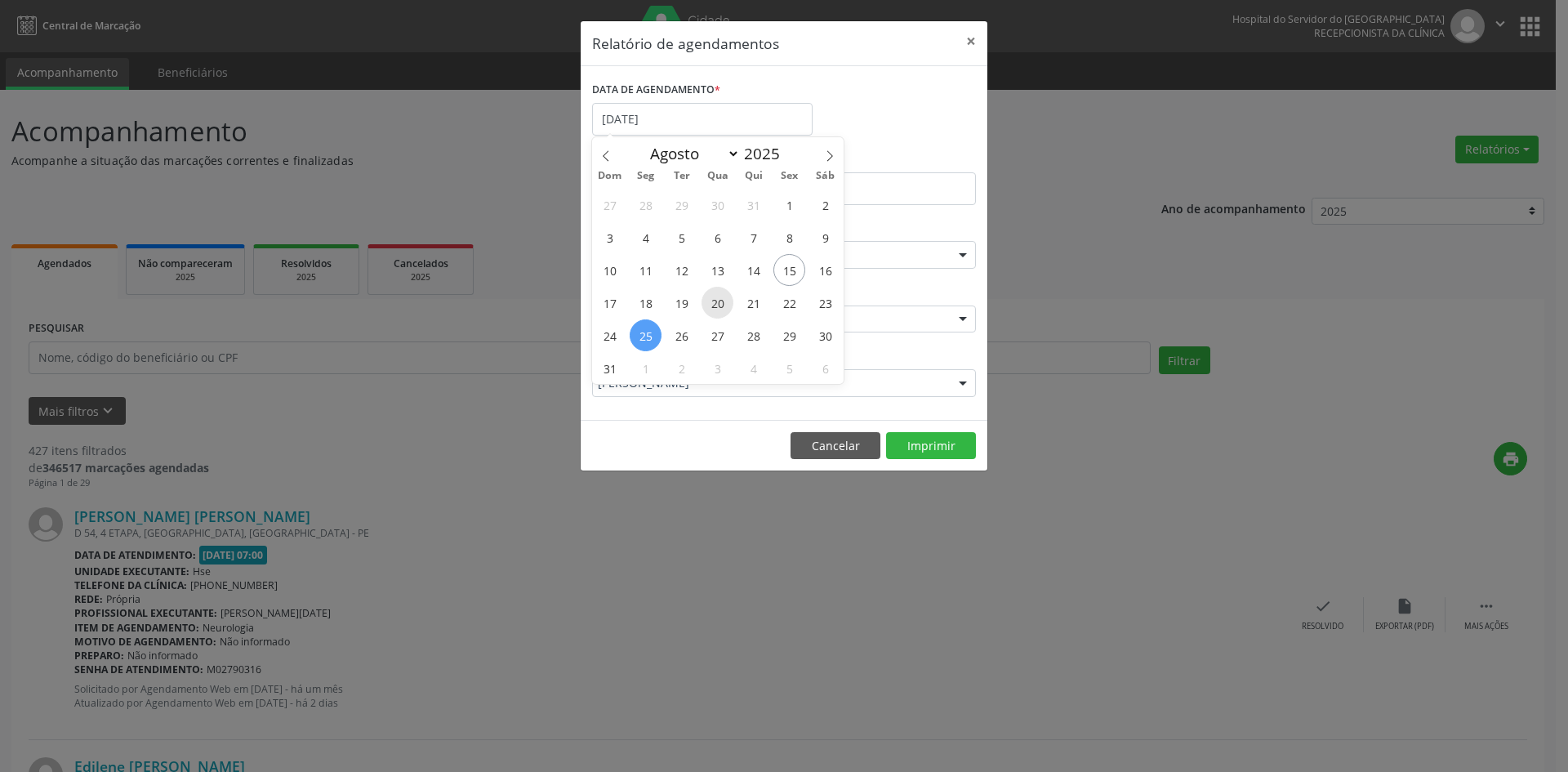
click at [718, 305] on span "20" at bounding box center [717, 303] width 32 height 32
type input "[DATE]"
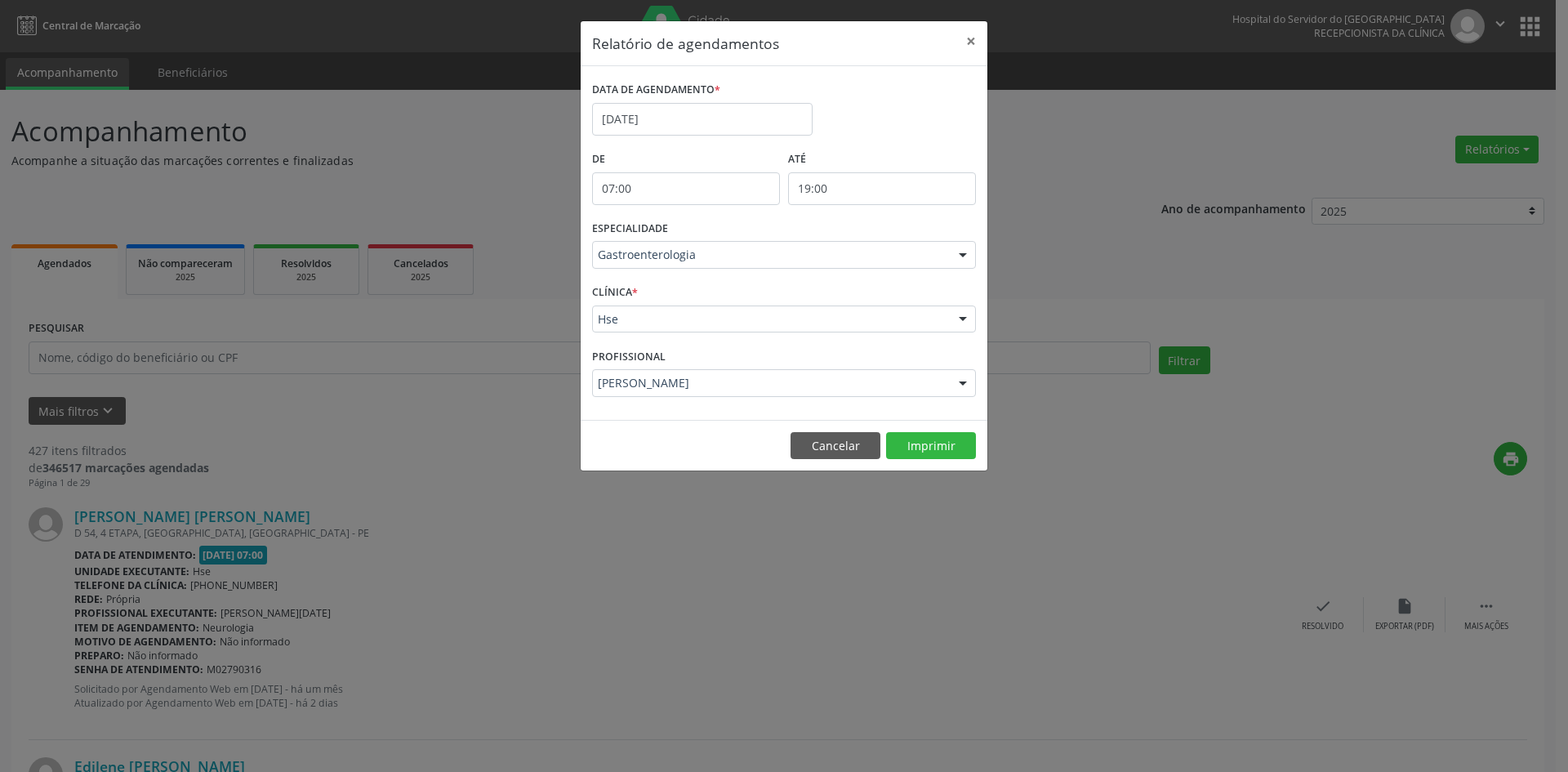
click at [971, 258] on div at bounding box center [963, 255] width 25 height 28
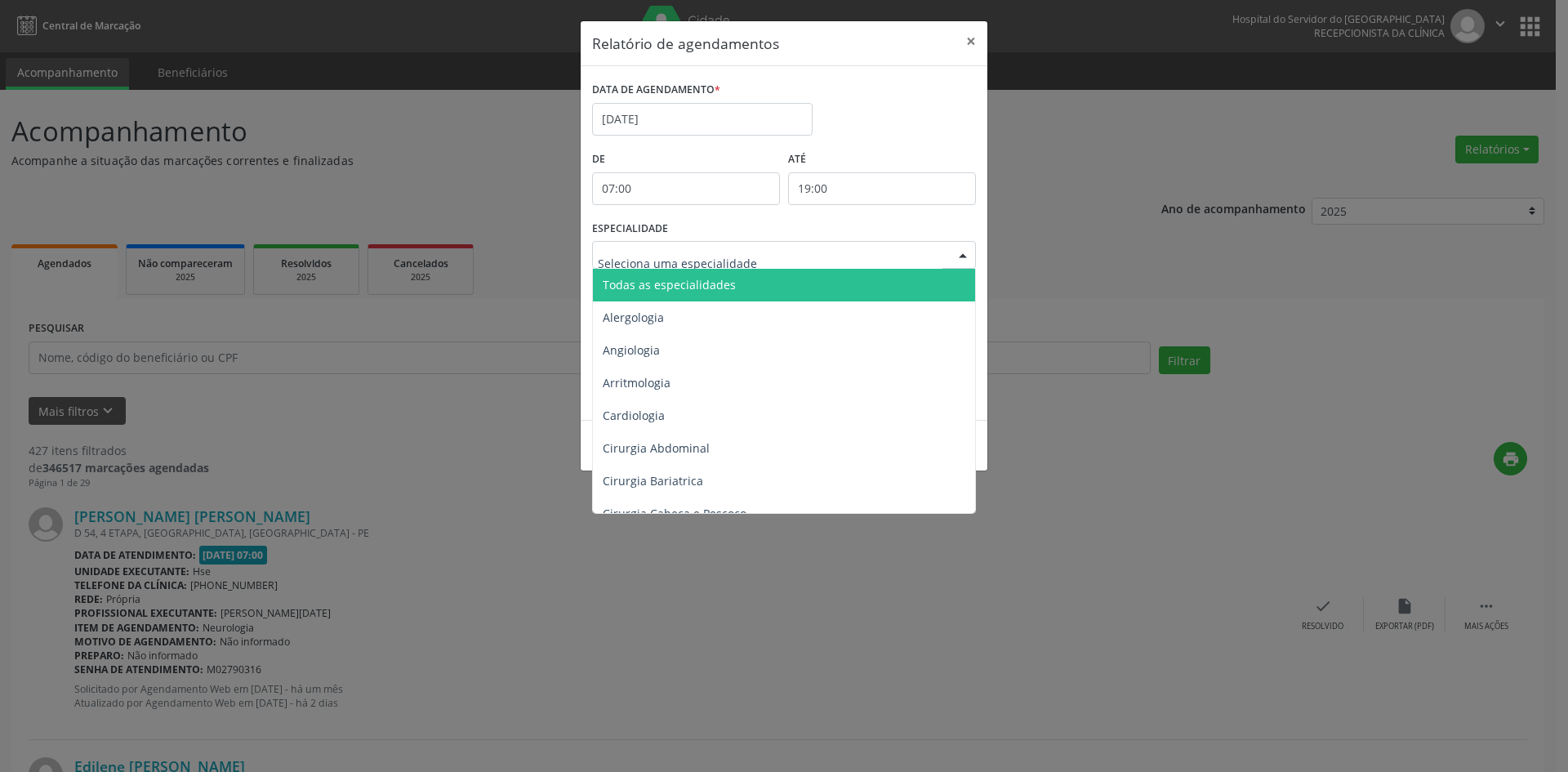
click at [718, 291] on span "Todas as especialidades" at bounding box center [669, 285] width 133 height 16
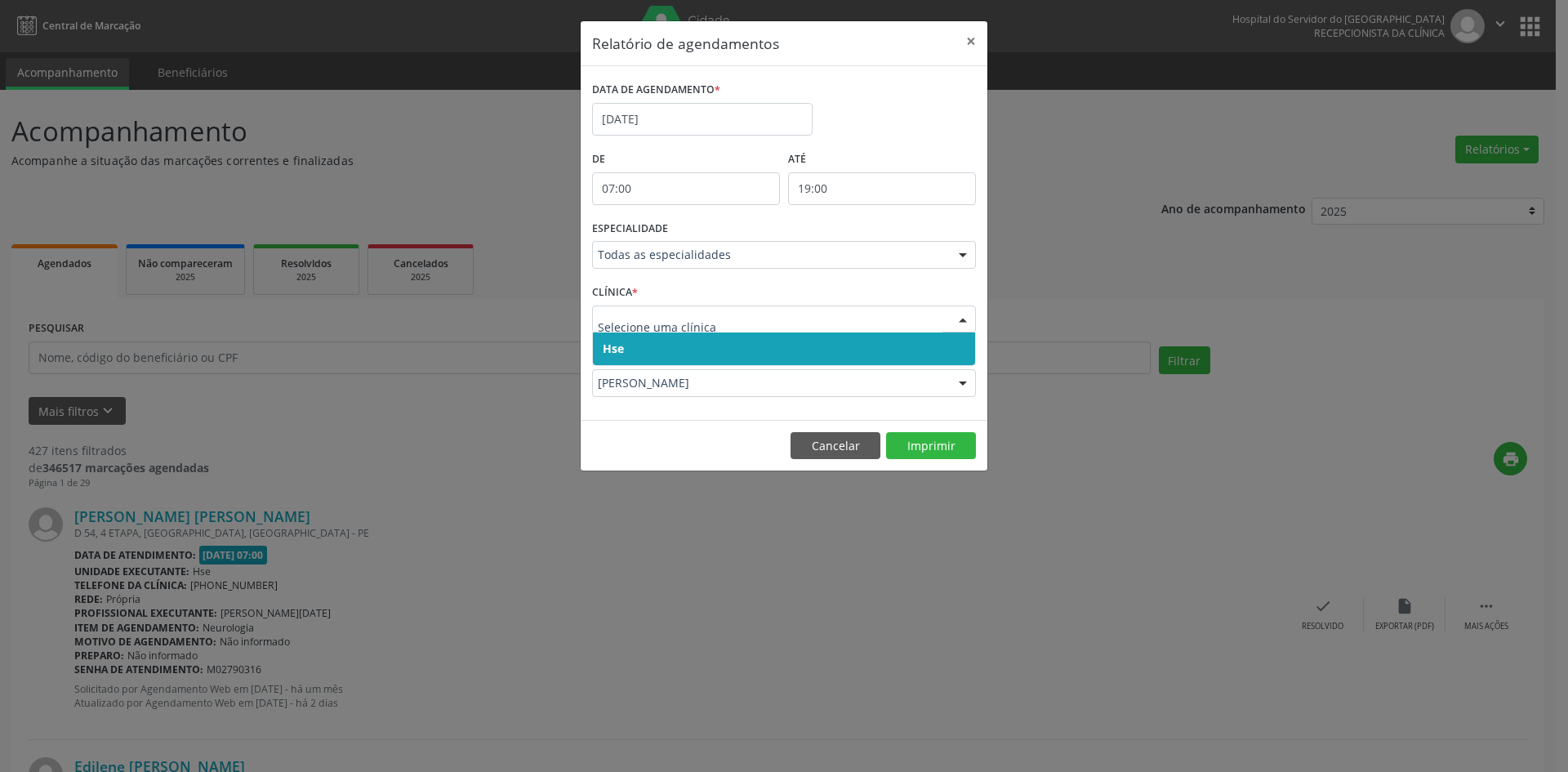
click at [613, 346] on span "Hse" at bounding box center [614, 349] width 22 height 16
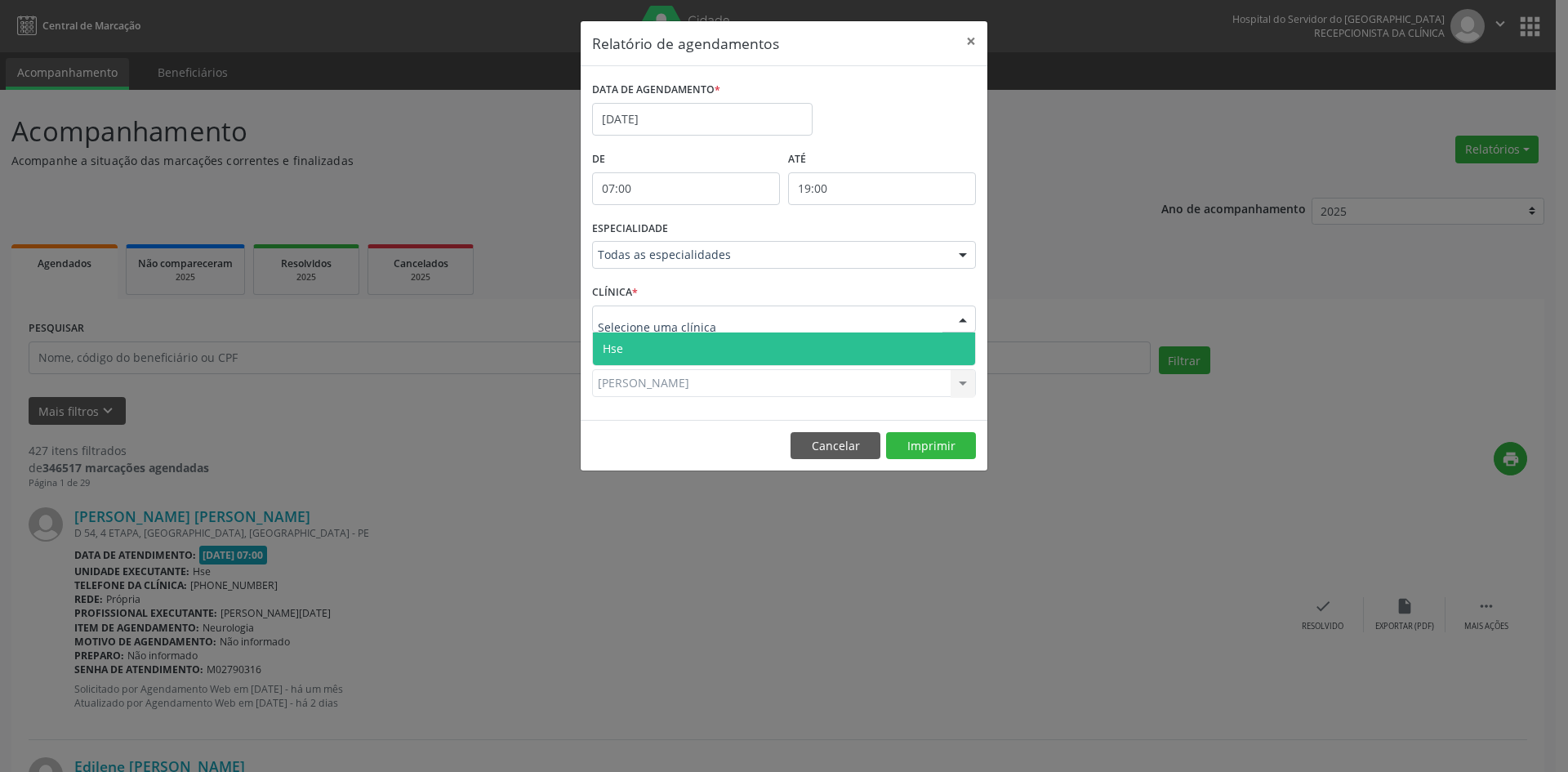
click at [618, 351] on span "Hse" at bounding box center [613, 349] width 21 height 16
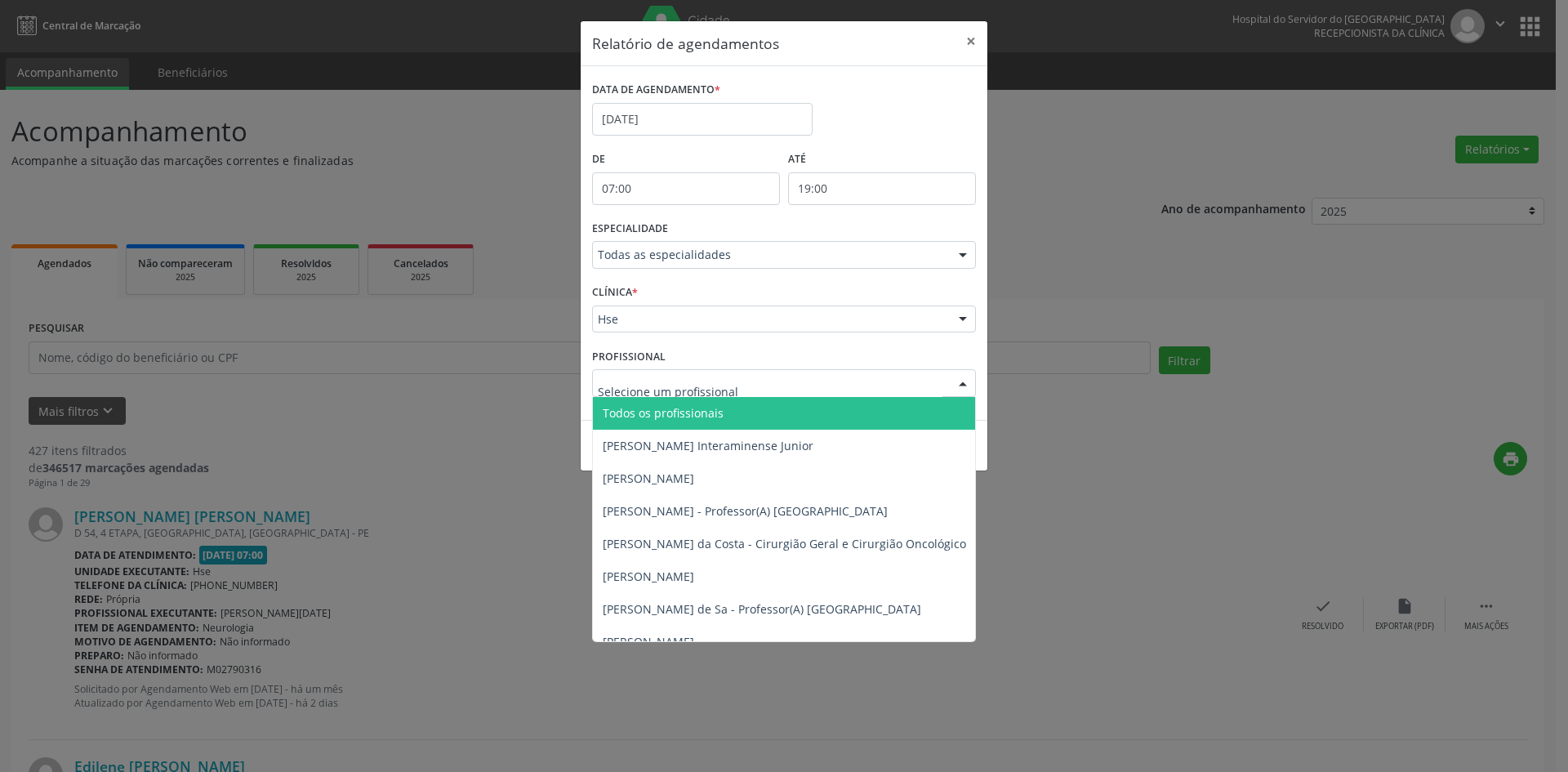
click at [682, 408] on span "Todos os profissionais" at bounding box center [663, 413] width 121 height 16
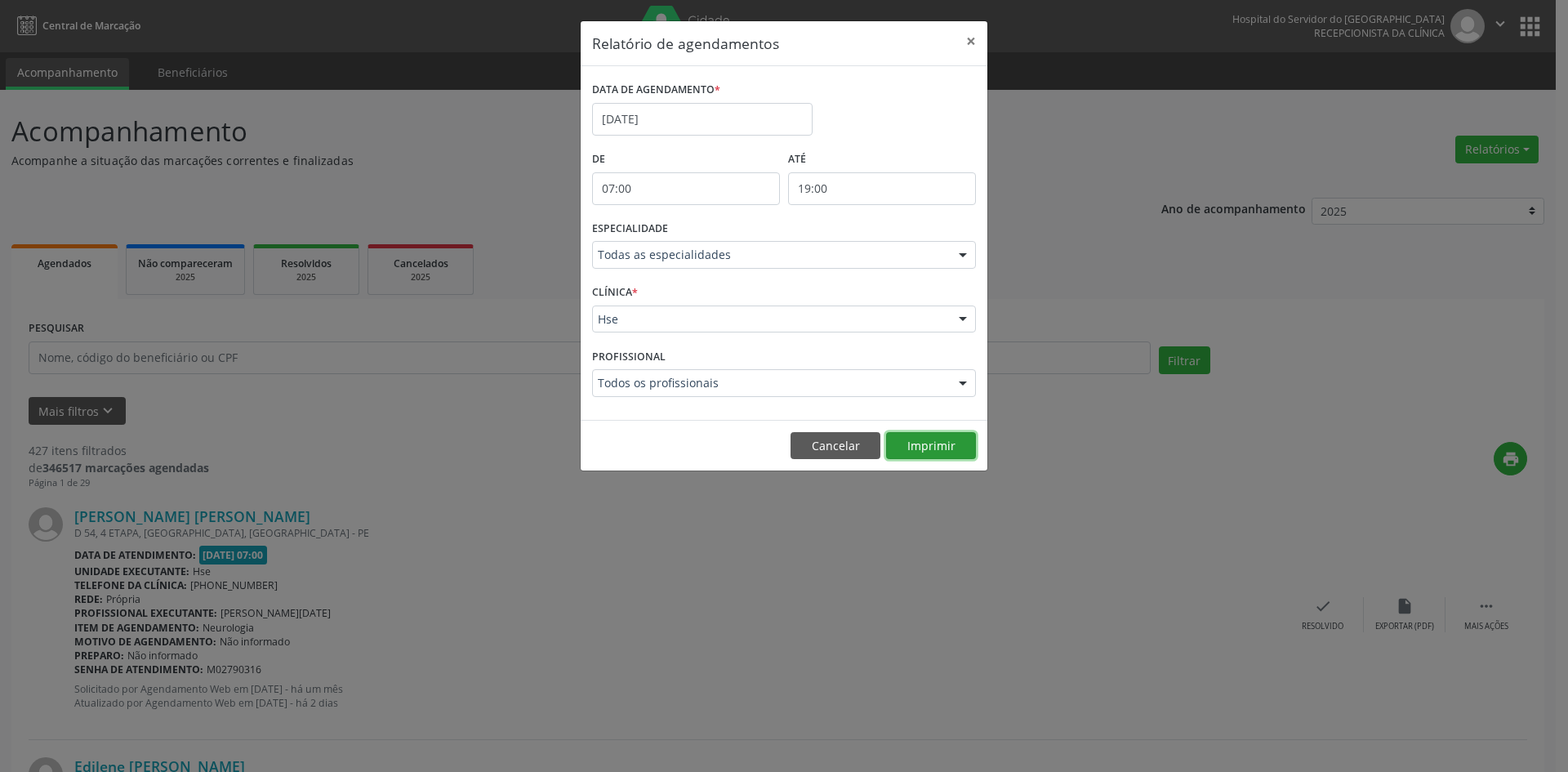
click at [925, 452] on button "Imprimir" at bounding box center [930, 446] width 90 height 28
